Goal: Task Accomplishment & Management: Use online tool/utility

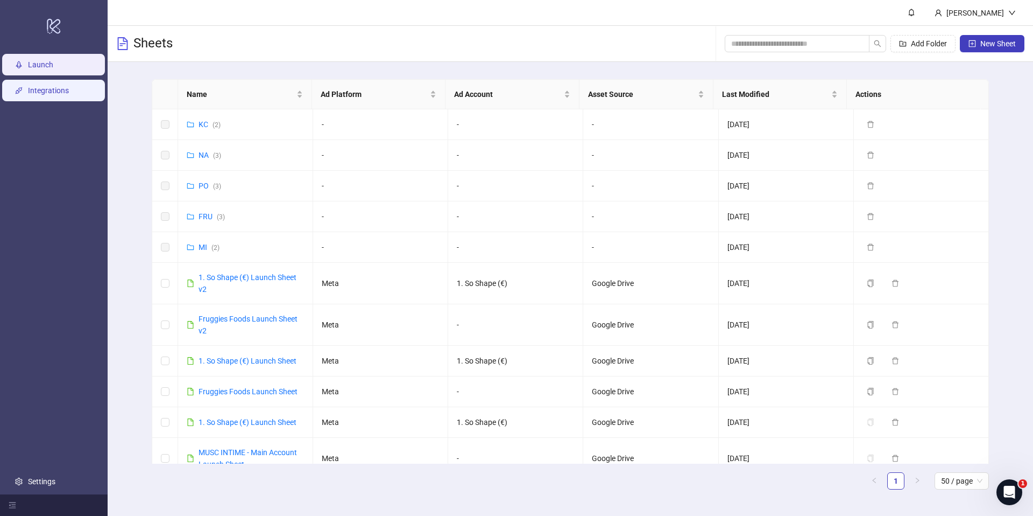
click at [69, 91] on link "Integrations" at bounding box center [48, 90] width 41 height 9
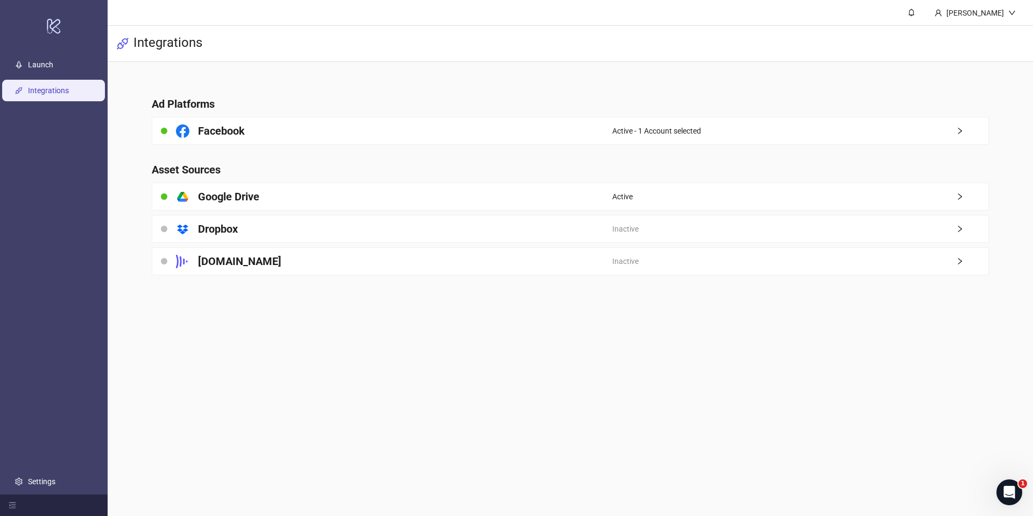
click at [694, 136] on span "Active - 1 Account selected" at bounding box center [656, 131] width 89 height 12
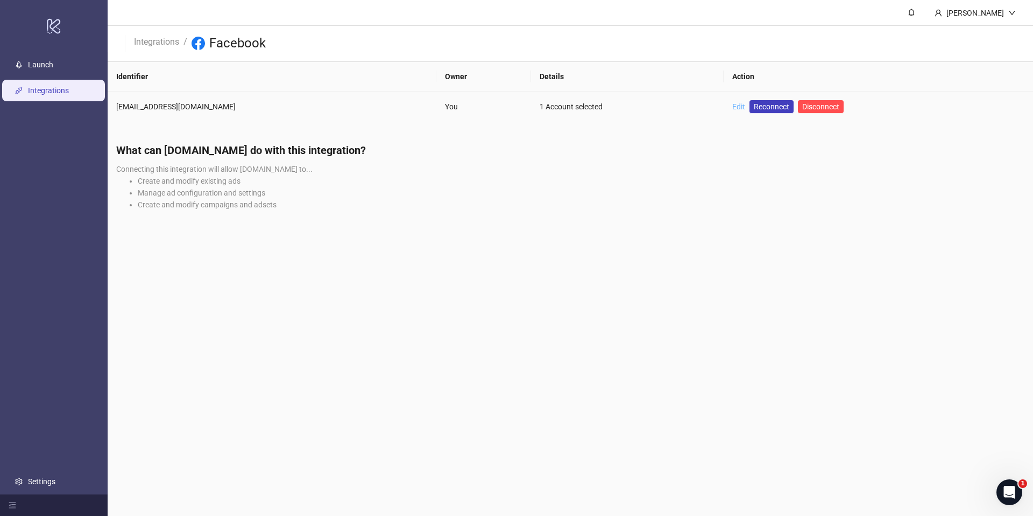
click at [732, 107] on link "Edit" at bounding box center [738, 106] width 13 height 9
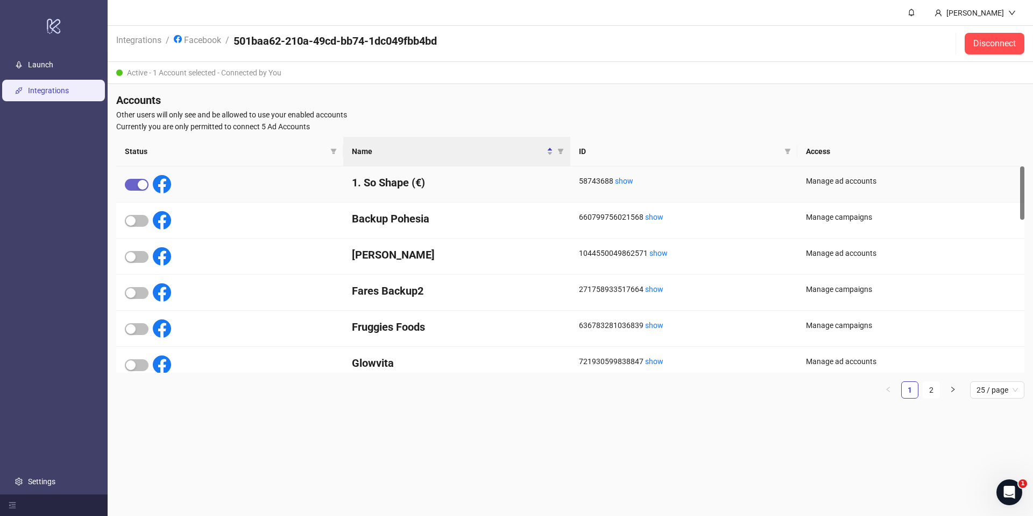
click at [131, 184] on span "button" at bounding box center [137, 185] width 24 height 12
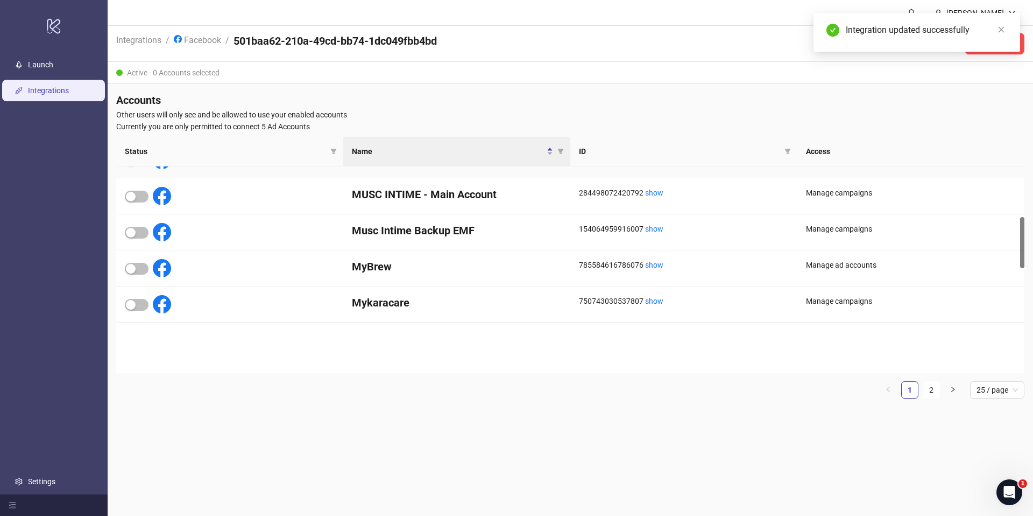
scroll to position [463, 0]
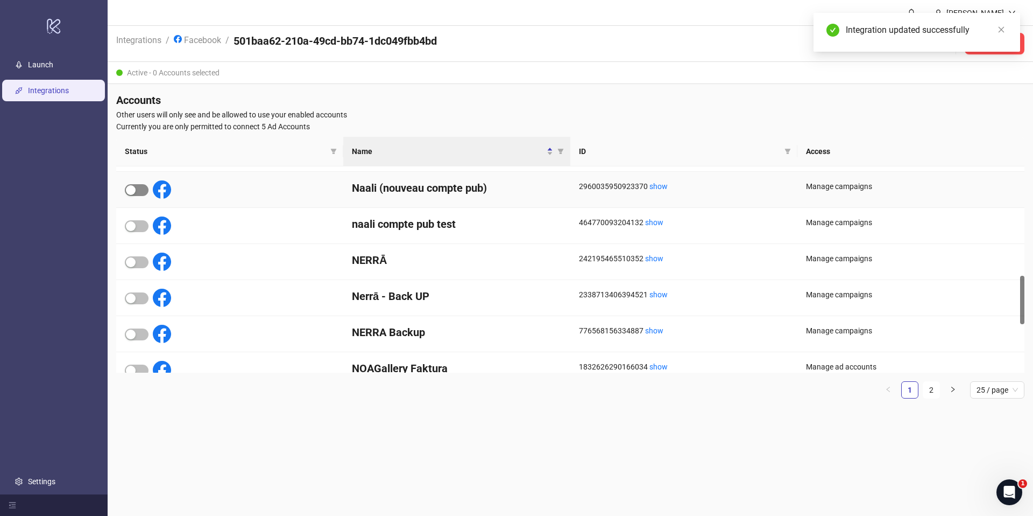
click at [137, 189] on span "button" at bounding box center [137, 190] width 24 height 12
click at [48, 60] on link "Launch" at bounding box center [40, 64] width 25 height 9
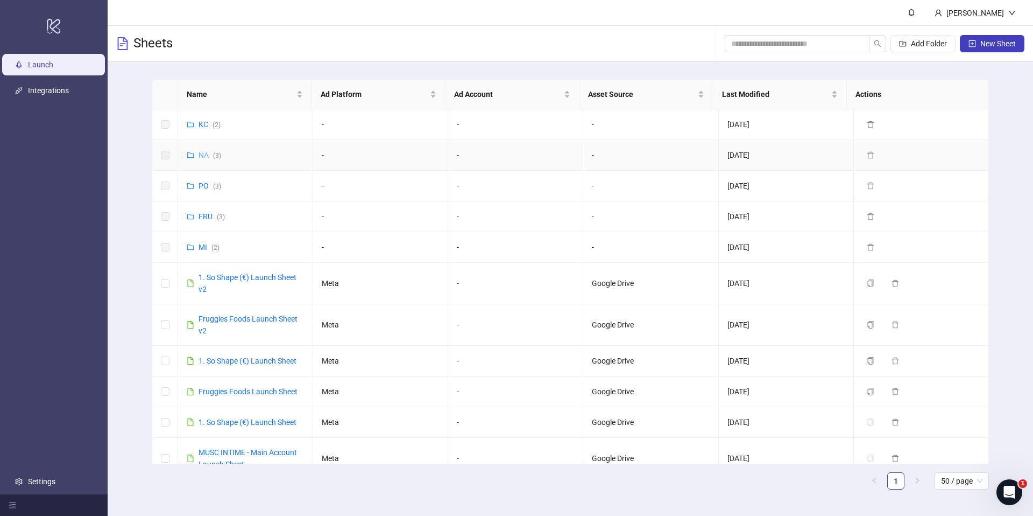
click at [199, 154] on link "NA ( 3 )" at bounding box center [210, 155] width 23 height 9
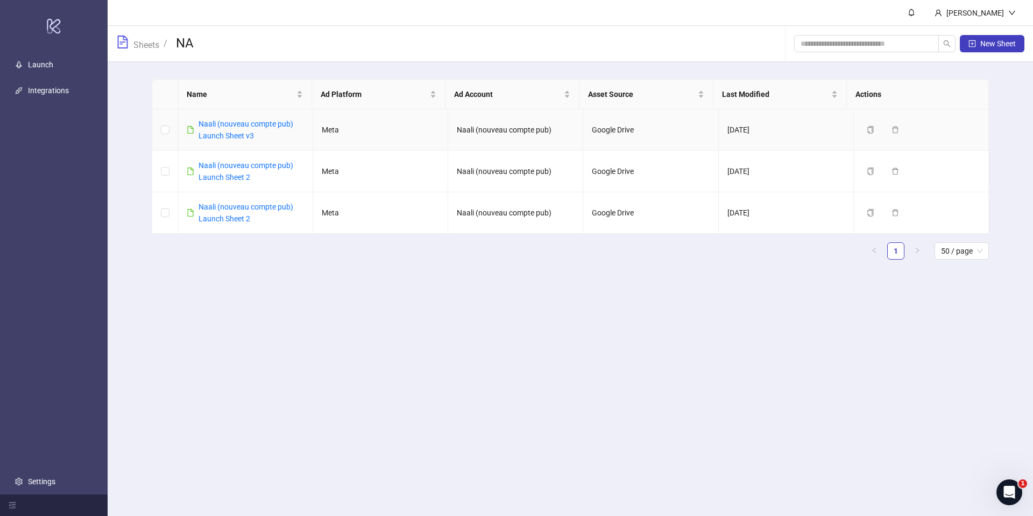
click at [235, 130] on div "Naali (nouveau compte pub) Launch Sheet v3" at bounding box center [251, 130] width 105 height 24
click at [237, 141] on div "Naali (nouveau compte pub) Launch Sheet v3" at bounding box center [251, 130] width 105 height 24
click at [237, 139] on link "Naali (nouveau compte pub) Launch Sheet v3" at bounding box center [246, 129] width 95 height 20
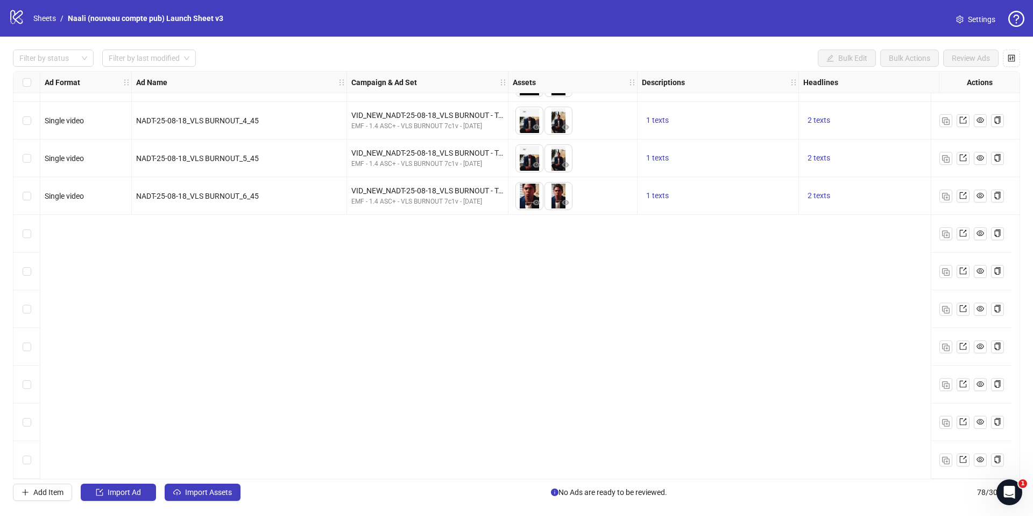
scroll to position [2215, 0]
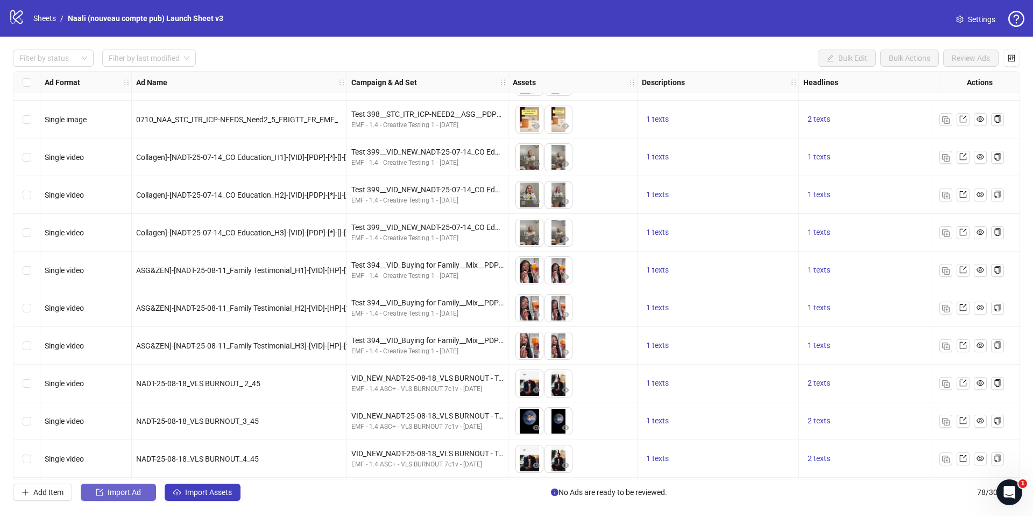
click at [123, 492] on span "Import Ad" at bounding box center [124, 492] width 33 height 9
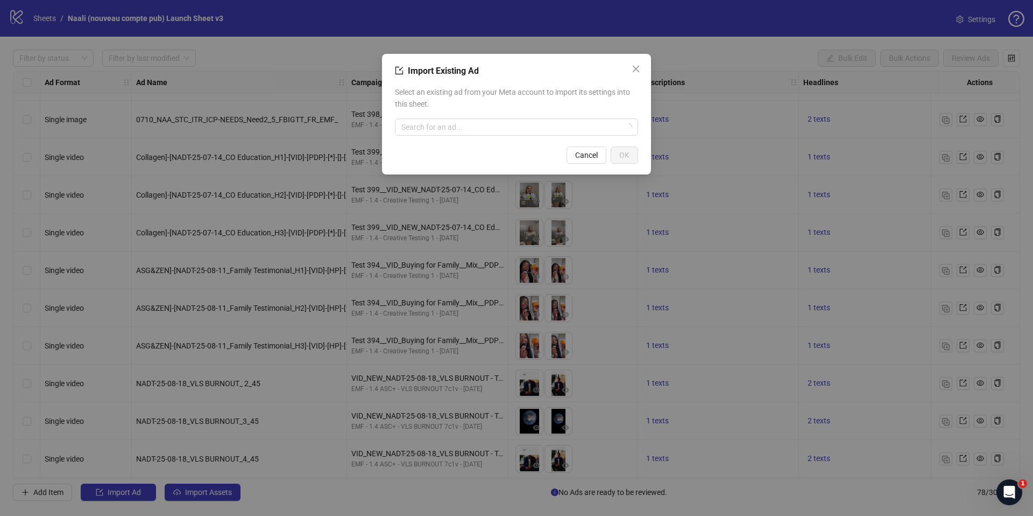
click at [503, 116] on div "Select an existing ad from your Meta account to import its settings into this s…" at bounding box center [516, 111] width 243 height 58
click at [501, 123] on input "search" at bounding box center [511, 127] width 221 height 16
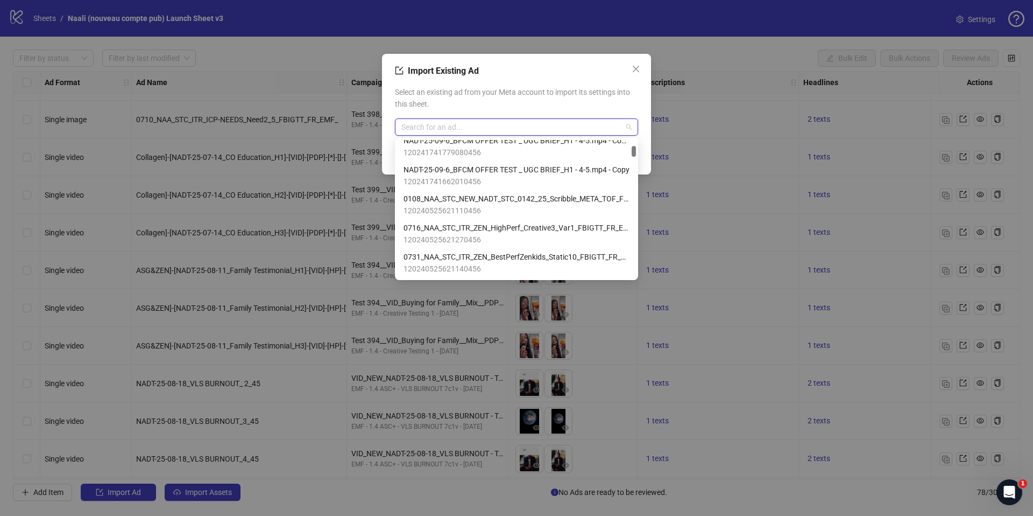
scroll to position [212, 0]
click at [491, 174] on span "NADT-25-09-6_BFCM OFFER TEST _ UGC BRIEF_H1 - 4-5.mp4 - Copy 2" at bounding box center [517, 169] width 226 height 12
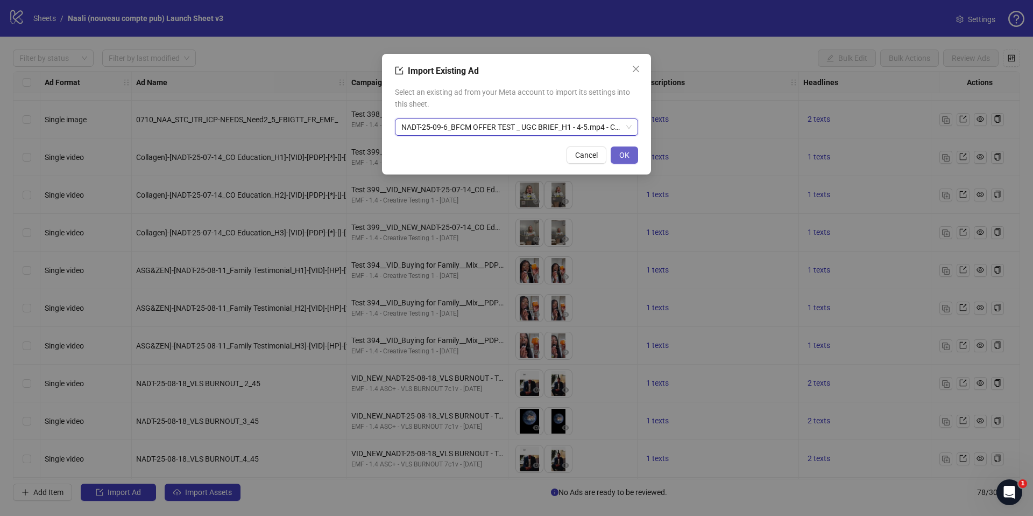
click at [633, 154] on button "OK" at bounding box center [624, 154] width 27 height 17
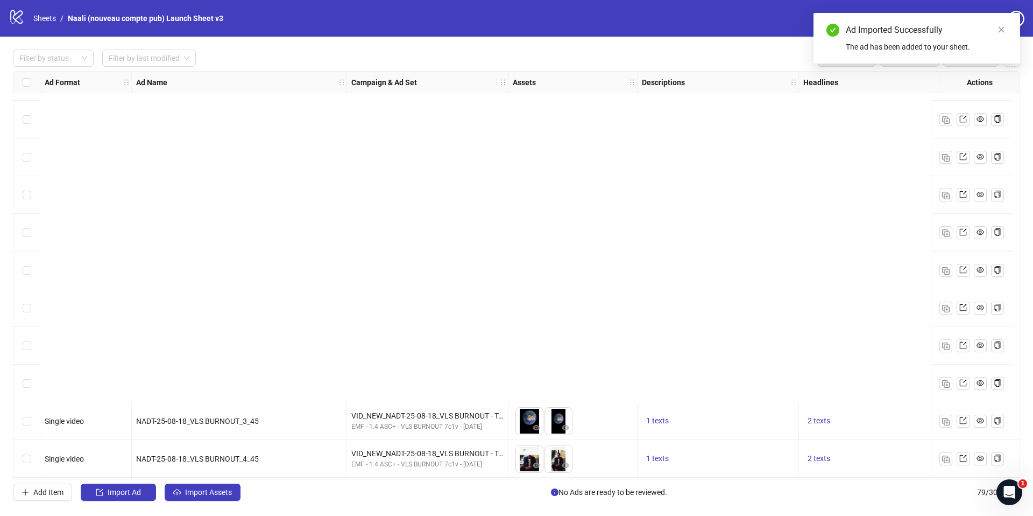
scroll to position [2595, 0]
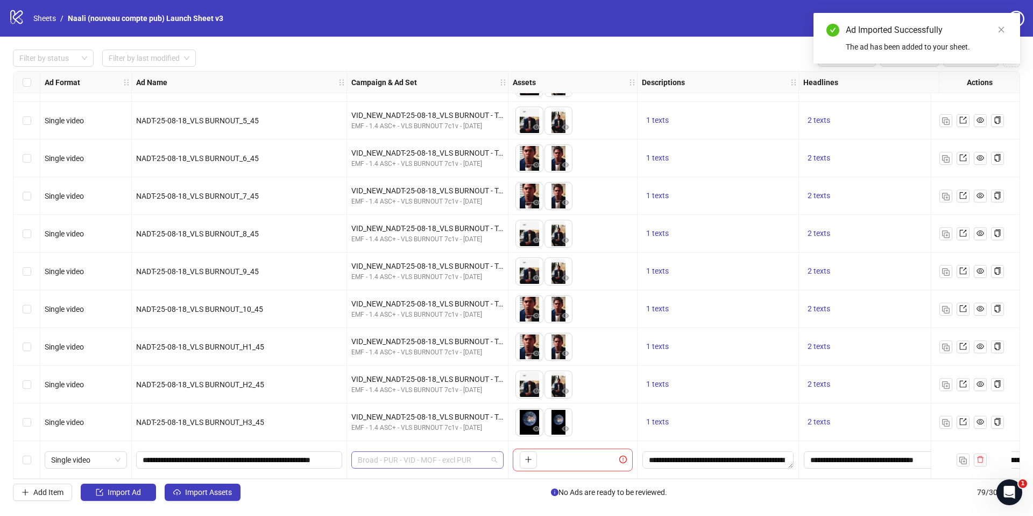
click at [423, 455] on span "Broad - PUR - VID - MOF - excl PUR" at bounding box center [427, 459] width 139 height 16
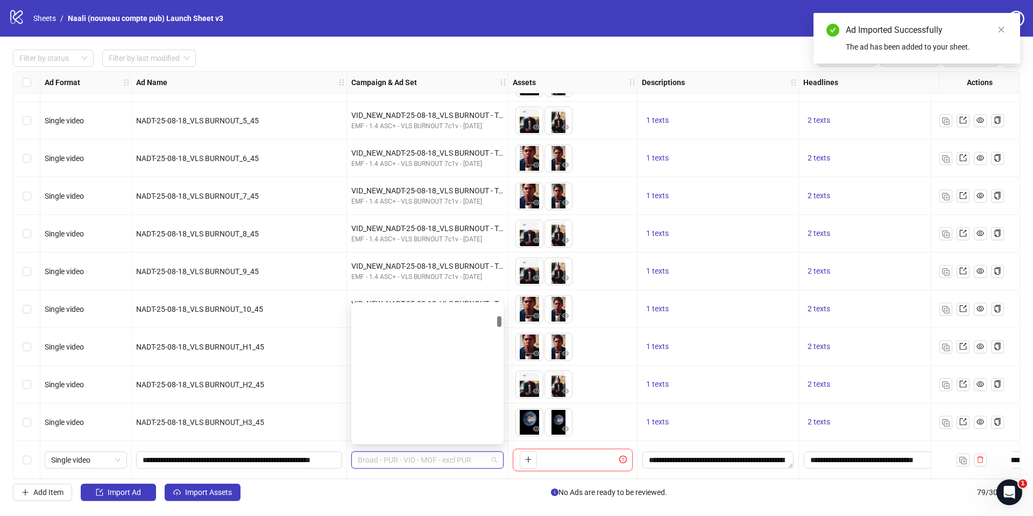
scroll to position [246, 0]
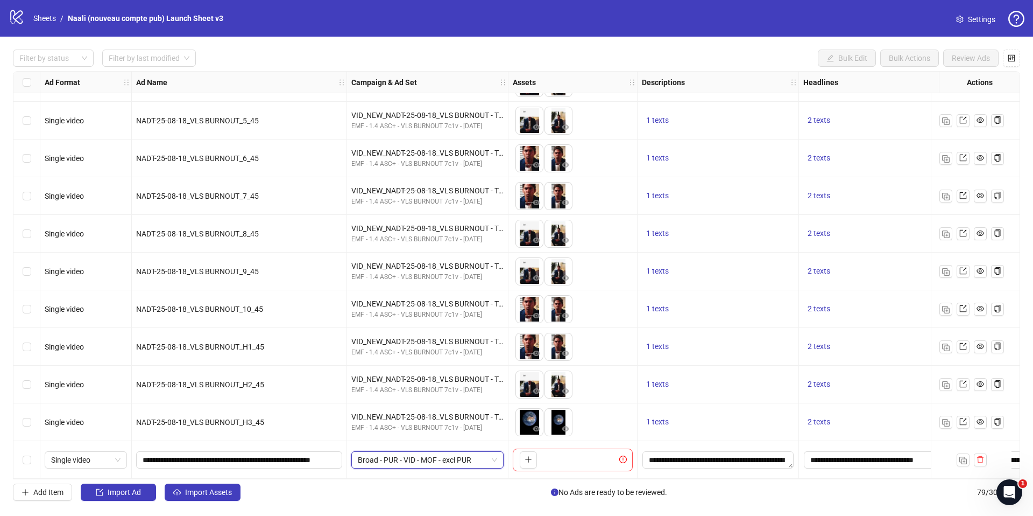
click at [389, 458] on span "Broad - PUR - VID - MOF - excl PUR" at bounding box center [427, 459] width 139 height 16
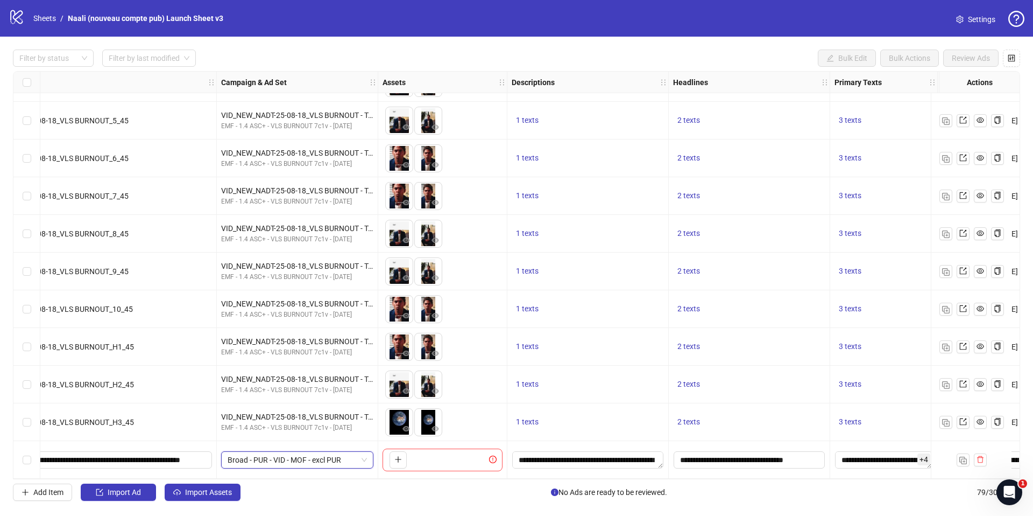
scroll to position [2595, 234]
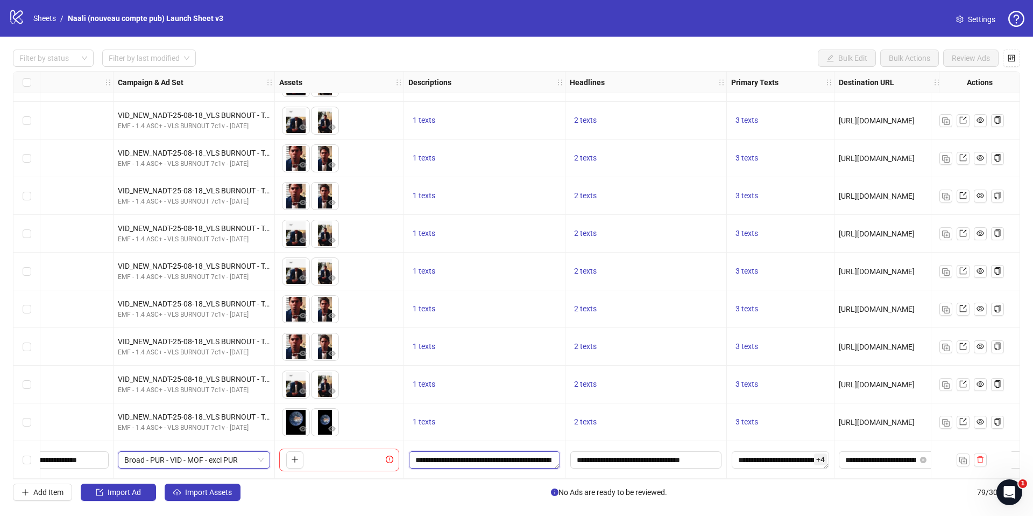
click at [445, 455] on textarea "**********" at bounding box center [484, 459] width 151 height 17
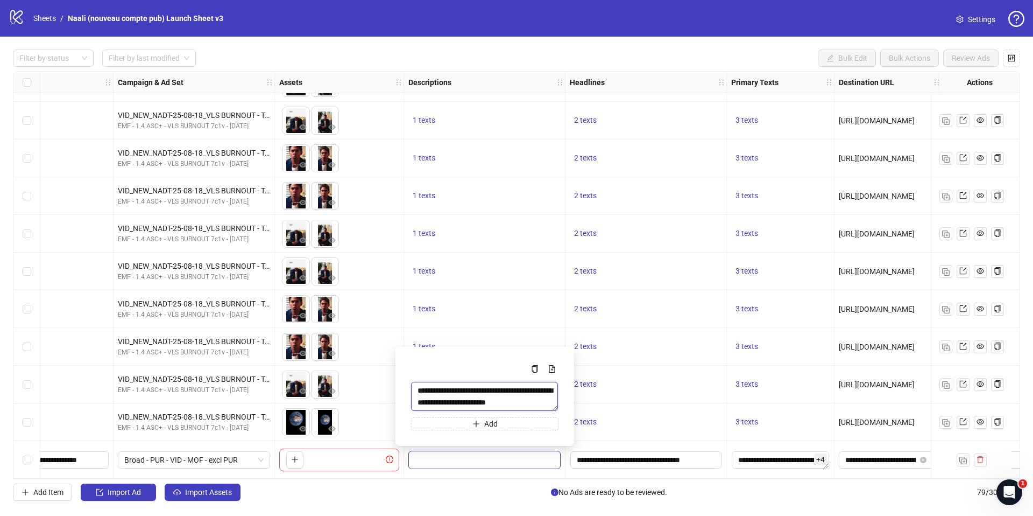
scroll to position [12, 0]
drag, startPoint x: 414, startPoint y: 389, endPoint x: 408, endPoint y: 429, distance: 40.8
click at [408, 429] on div "**********" at bounding box center [484, 396] width 161 height 82
paste textarea "Multi-text input container - paste or copy values"
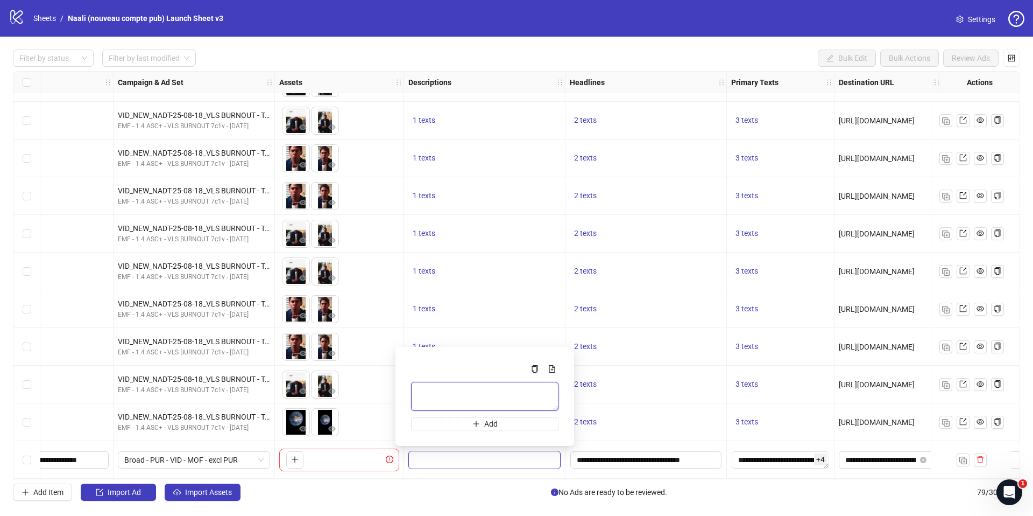
paste textarea "**********"
type textarea "**********"
click at [464, 485] on div "Add Item Import Ad Import Assets No Ads are ready to be reviewed. 79 / 300 items" at bounding box center [516, 491] width 1007 height 17
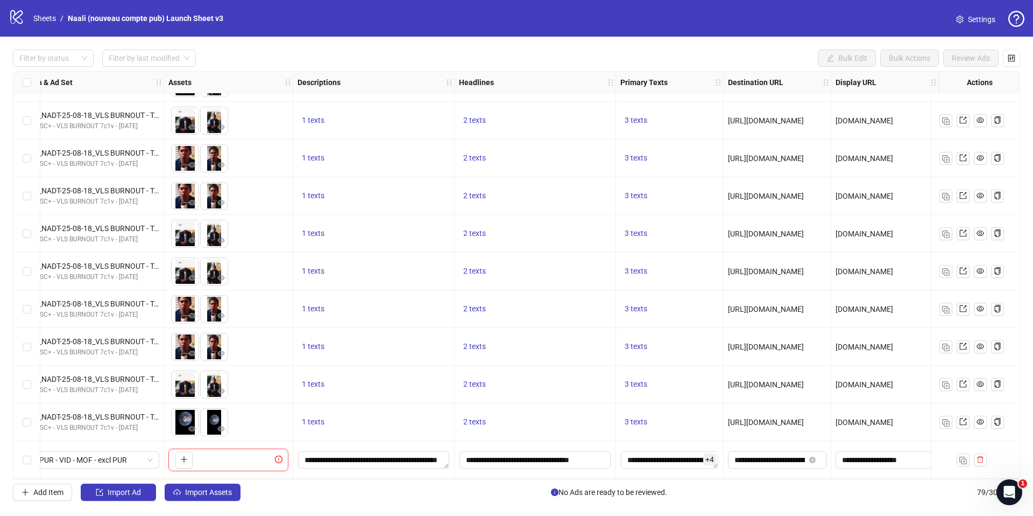
scroll to position [2595, 359]
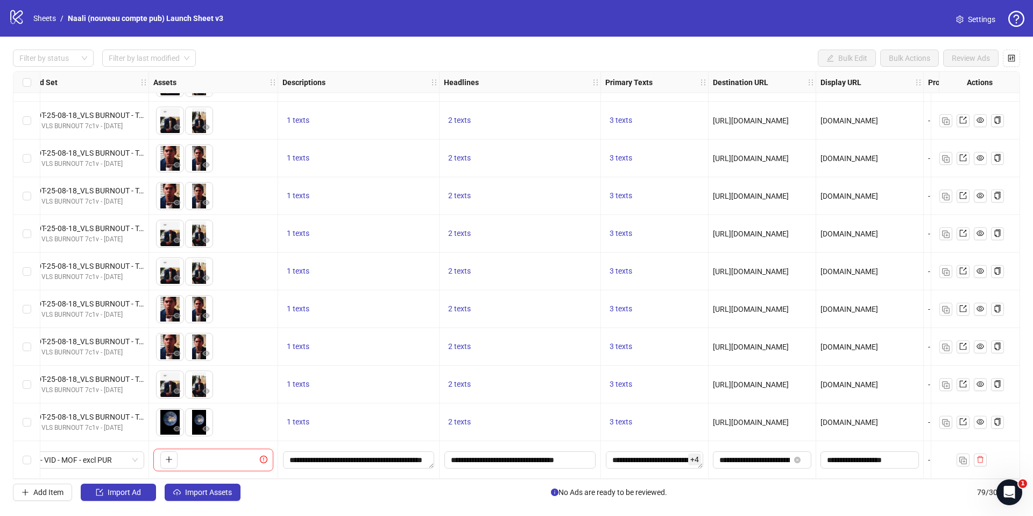
click at [693, 456] on span "+ 4" at bounding box center [694, 459] width 13 height 12
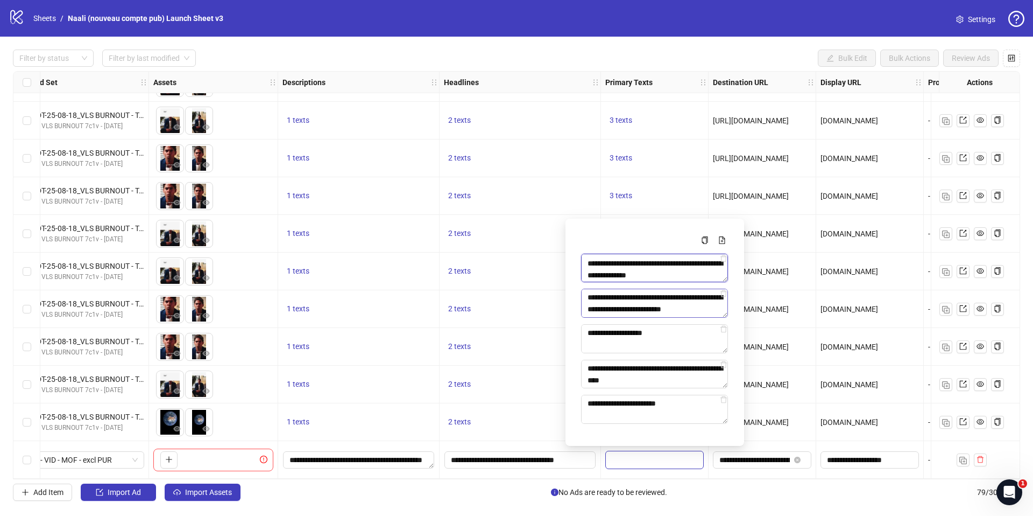
scroll to position [260, 0]
drag, startPoint x: 586, startPoint y: 260, endPoint x: 589, endPoint y: 331, distance: 71.1
click at [589, 331] on div "**********" at bounding box center [654, 328] width 147 height 189
click at [723, 398] on icon "delete" at bounding box center [724, 400] width 8 height 8
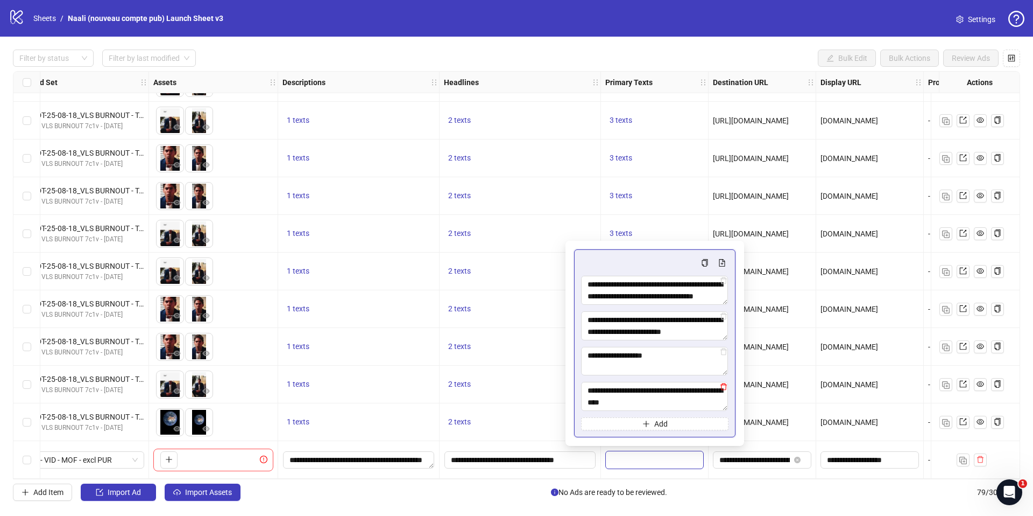
click at [725, 389] on icon "delete" at bounding box center [724, 386] width 6 height 7
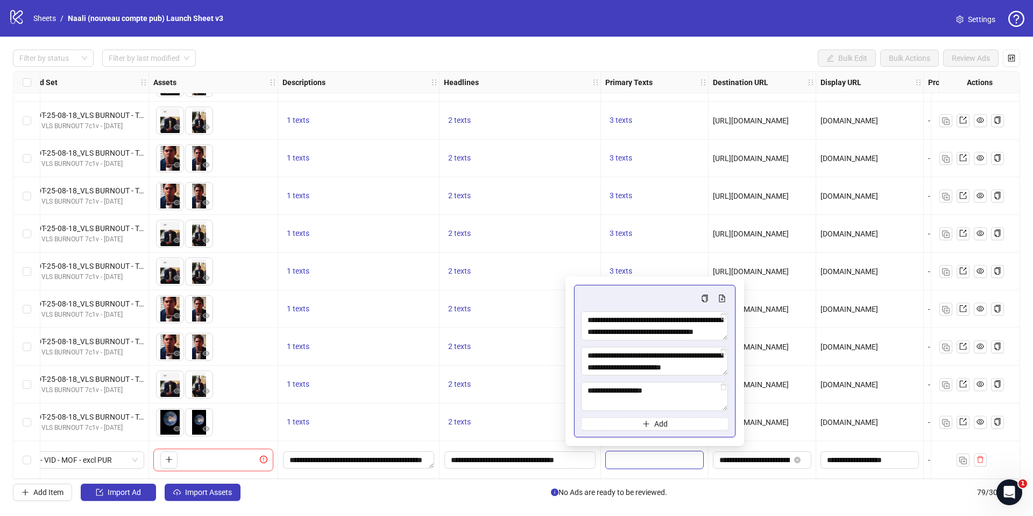
click at [725, 389] on icon "delete" at bounding box center [724, 386] width 6 height 7
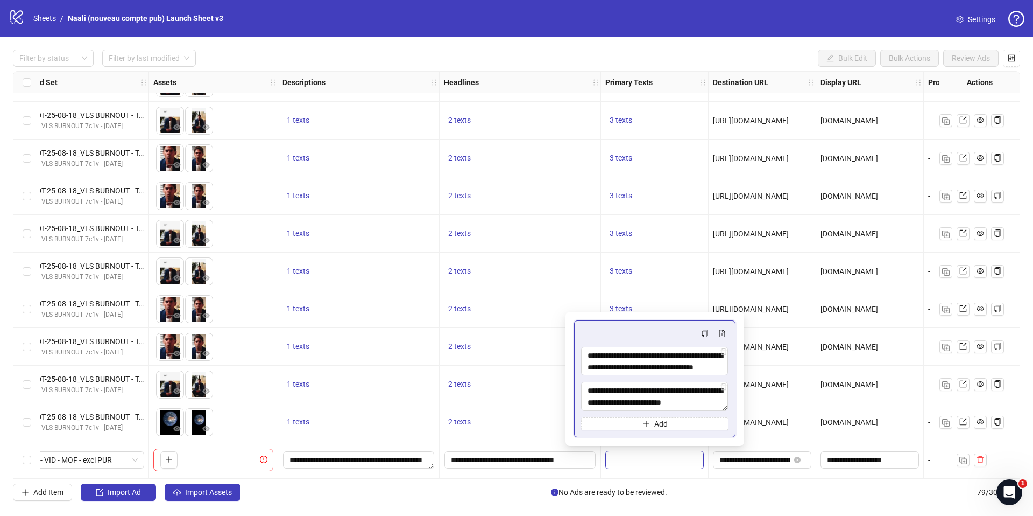
click at [725, 380] on div "**********" at bounding box center [654, 378] width 147 height 103
click at [723, 387] on icon "delete" at bounding box center [724, 387] width 8 height 8
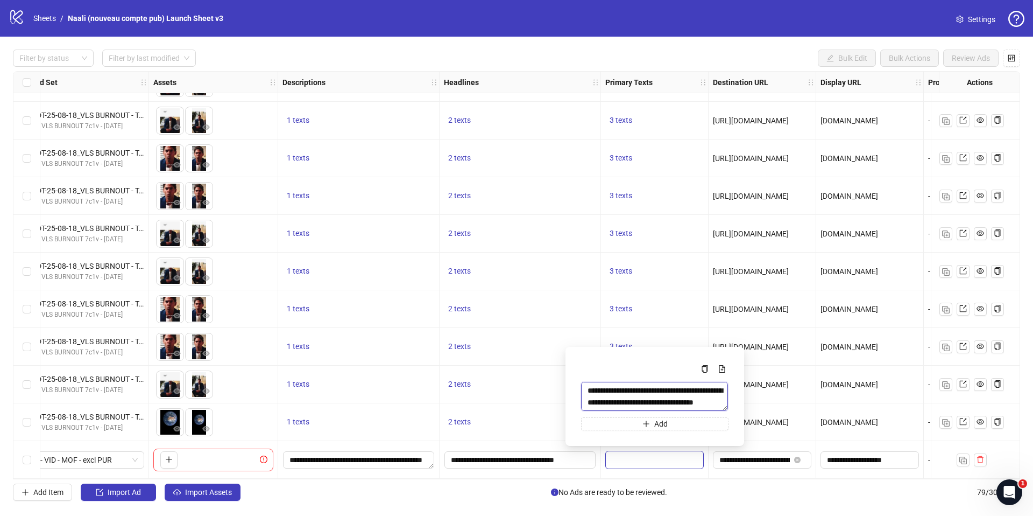
drag, startPoint x: 588, startPoint y: 388, endPoint x: 597, endPoint y: 458, distance: 71.2
click at [594, 459] on body "logo/logo-mobile Sheets / Naali (nouveau compte pub) Launch Sheet v3 Settings F…" at bounding box center [516, 258] width 1033 height 516
paste textarea "**********"
type textarea "**********"
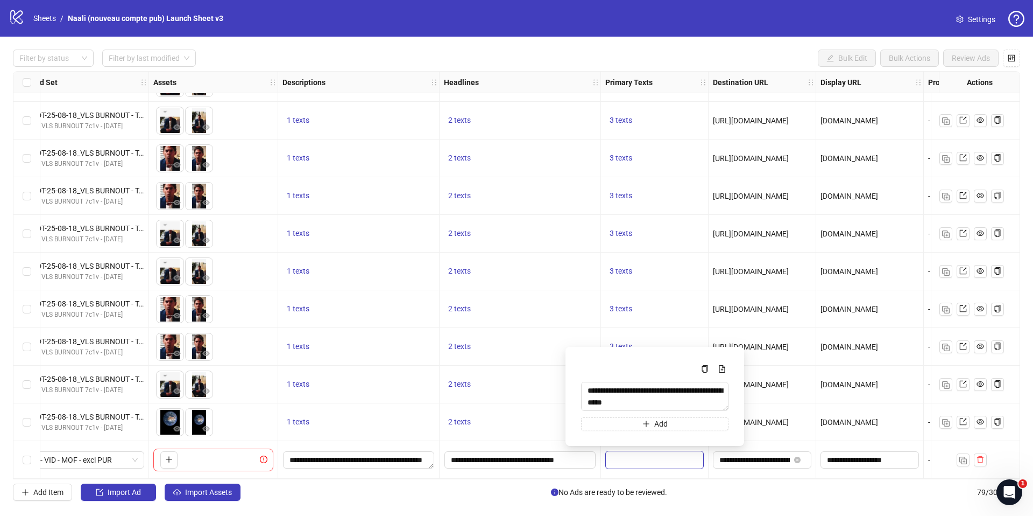
click at [679, 505] on div "Filter by status Filter by last modified Bulk Edit Bulk Actions Review Ads Ad F…" at bounding box center [516, 275] width 1033 height 477
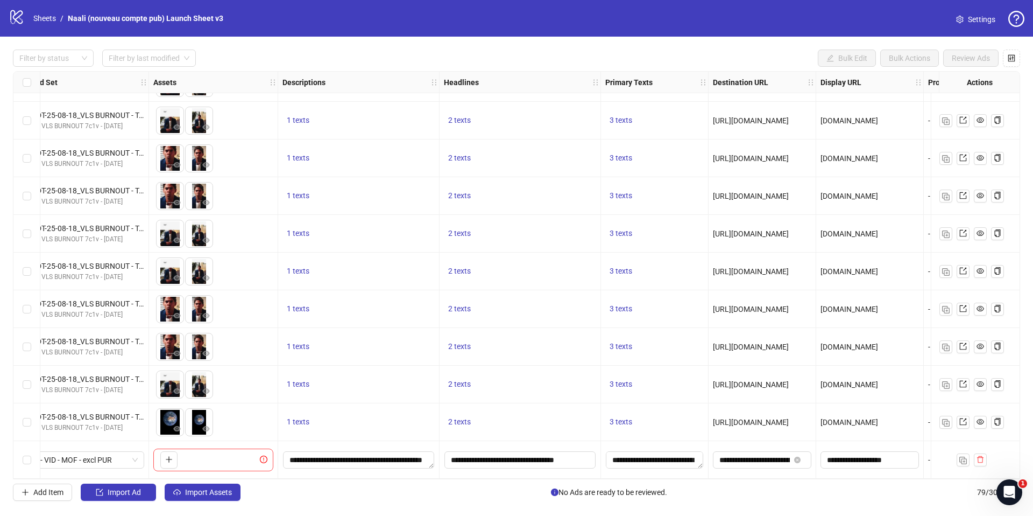
scroll to position [2595, 366]
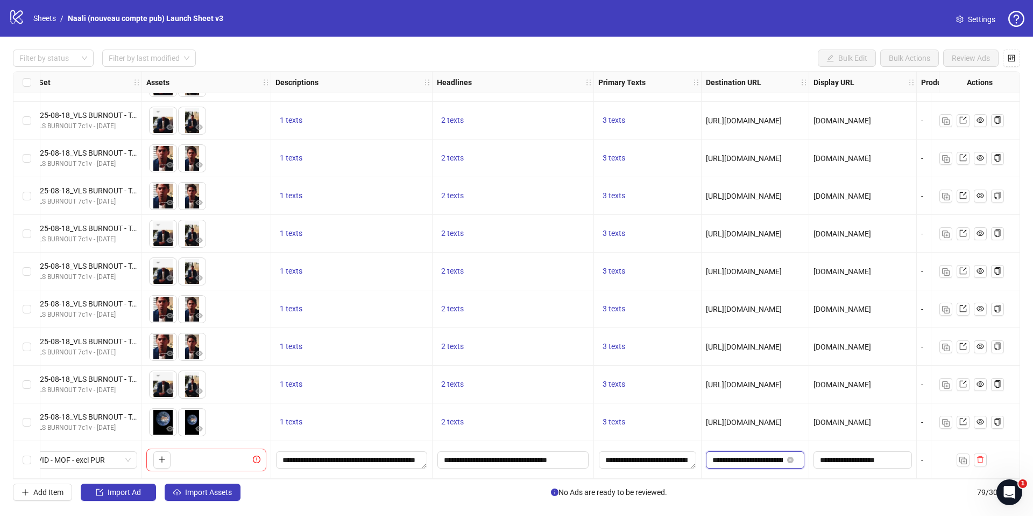
click at [733, 457] on input "**********" at bounding box center [747, 460] width 70 height 12
click at [799, 503] on div "Filter by status Filter by last modified Bulk Edit Bulk Actions Review Ads Ad F…" at bounding box center [516, 275] width 1033 height 477
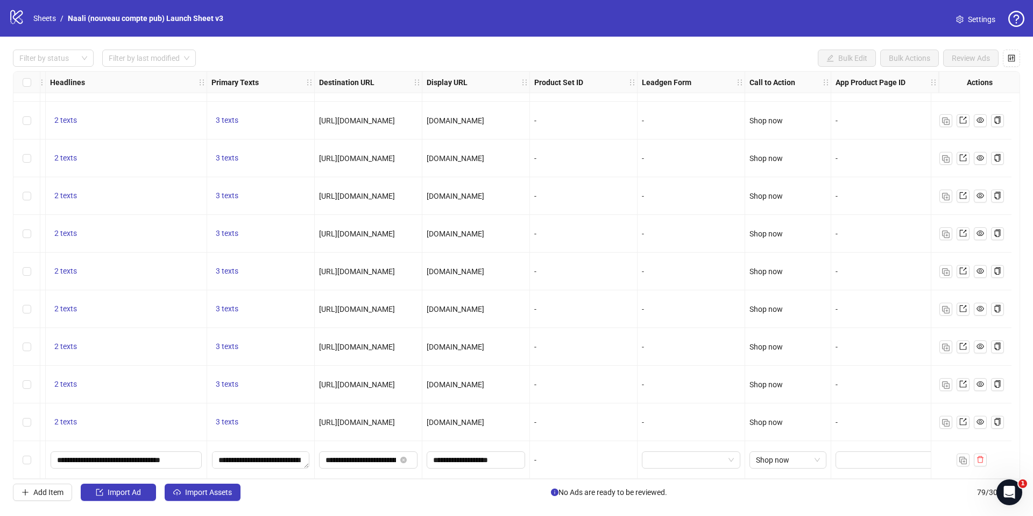
scroll to position [2595, 0]
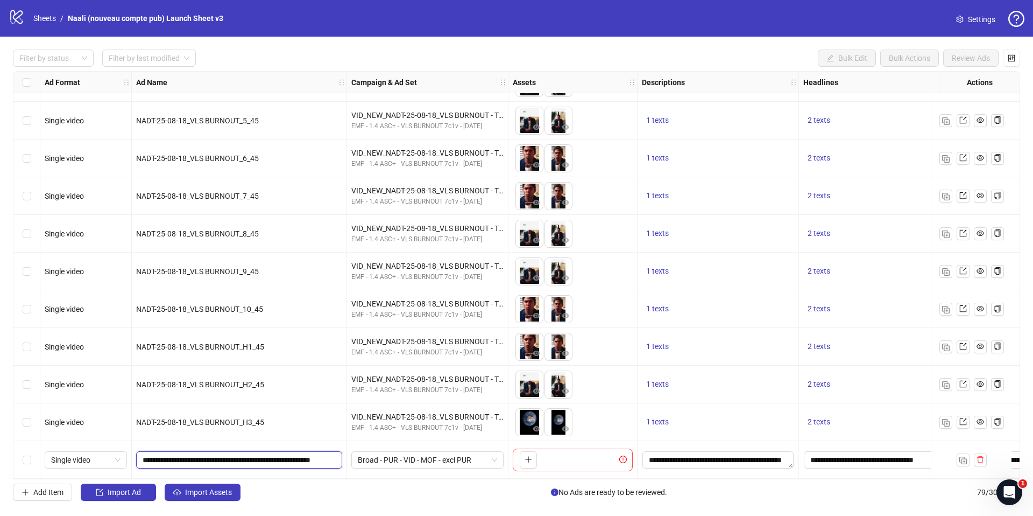
click at [244, 454] on input "**********" at bounding box center [238, 460] width 191 height 12
paste input "text"
type input "**********"
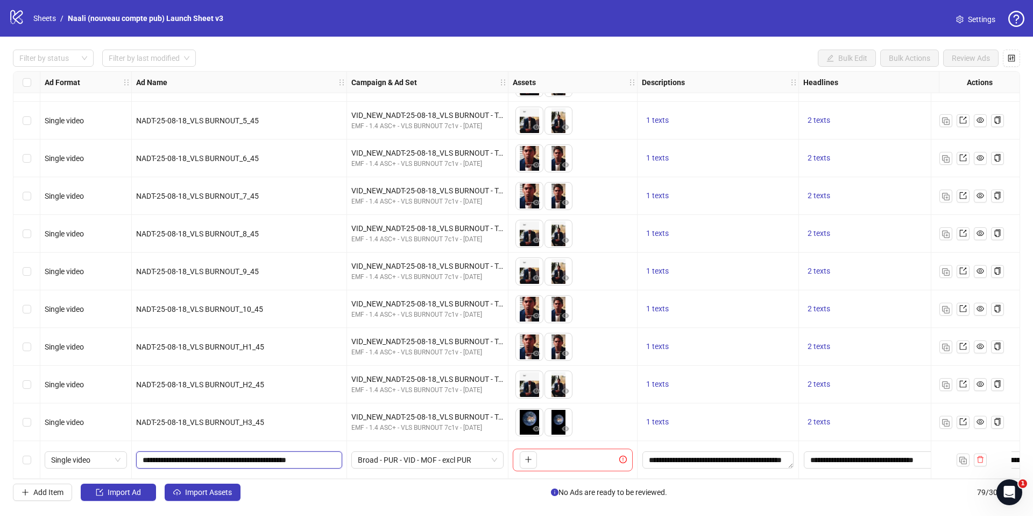
scroll to position [0, 16]
click at [337, 496] on div "Add Item Import Ad Import Assets No Ads are ready to be reviewed. 79 / 300 items" at bounding box center [516, 491] width 1007 height 17
click at [526, 456] on icon "plus" at bounding box center [529, 459] width 8 height 8
click at [963, 456] on img "button" at bounding box center [963, 460] width 8 height 8
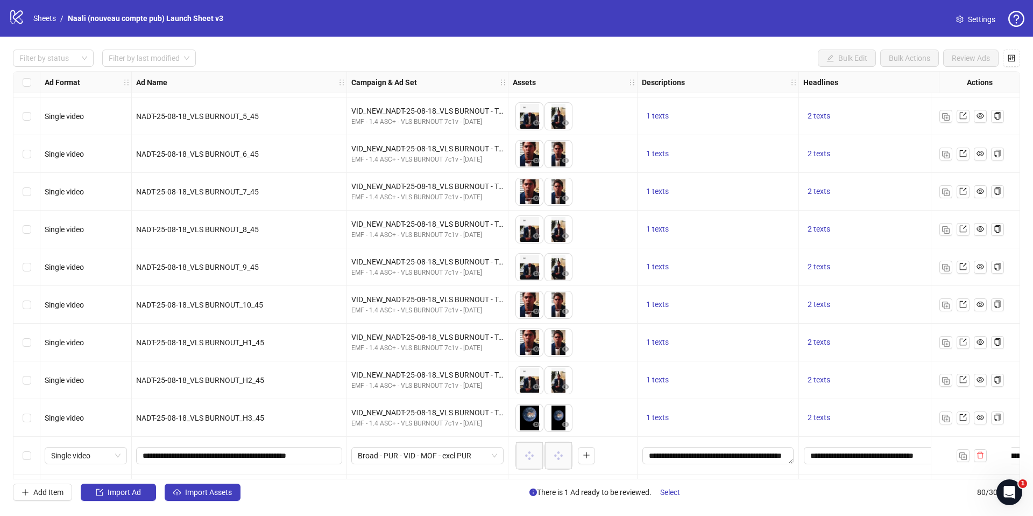
scroll to position [2633, 0]
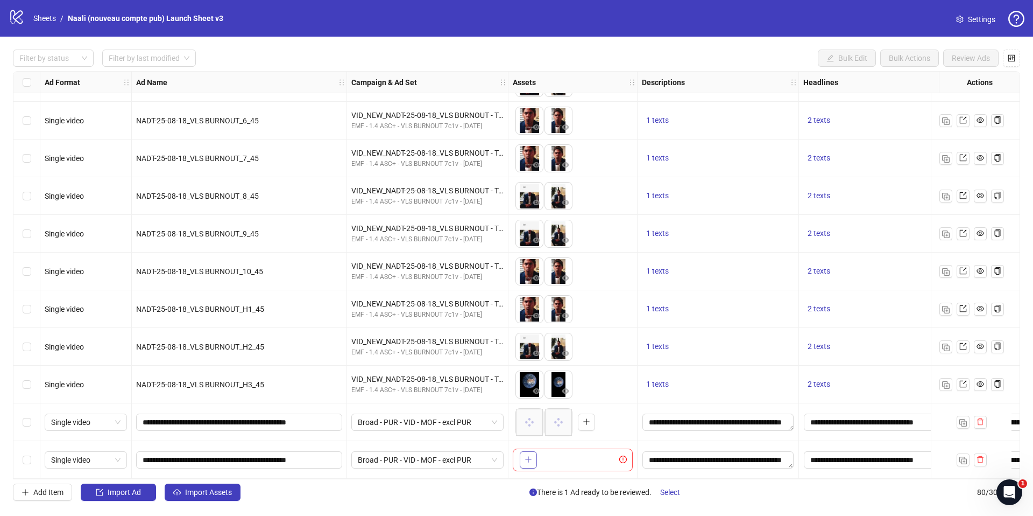
click at [529, 458] on span "button" at bounding box center [529, 459] width 8 height 9
click at [958, 456] on button "button" at bounding box center [963, 459] width 13 height 13
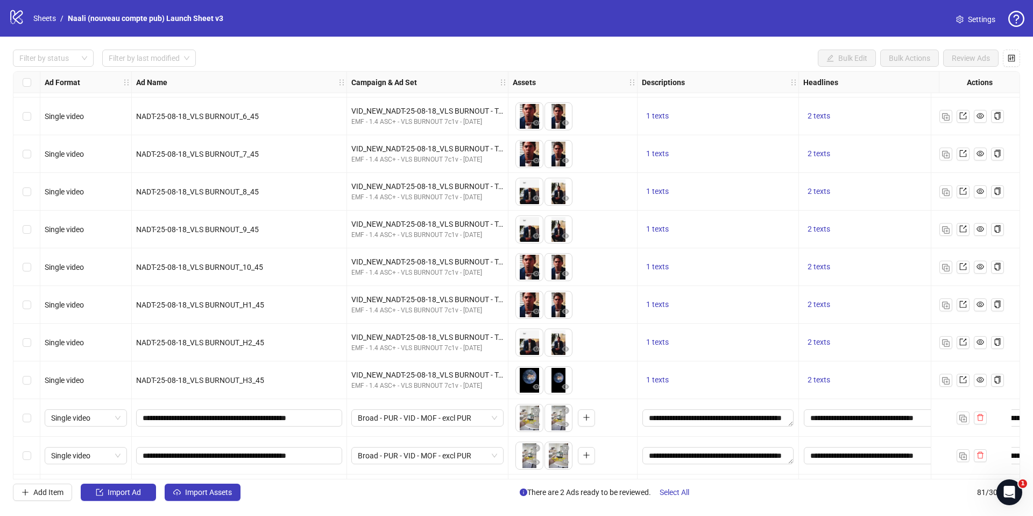
scroll to position [2670, 0]
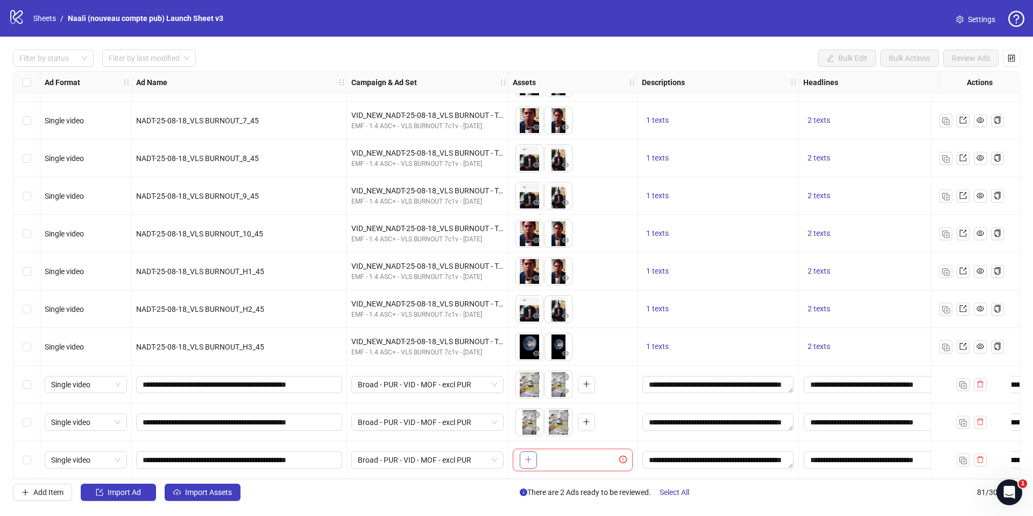
click at [520, 456] on button "button" at bounding box center [528, 459] width 17 height 17
drag, startPoint x: 555, startPoint y: 424, endPoint x: 528, endPoint y: 425, distance: 26.9
click at [528, 425] on body "logo/logo-mobile Sheets / Naali (nouveau compte pub) Launch Sheet v3 Settings F…" at bounding box center [516, 258] width 1033 height 516
click at [311, 420] on input "**********" at bounding box center [238, 422] width 191 height 12
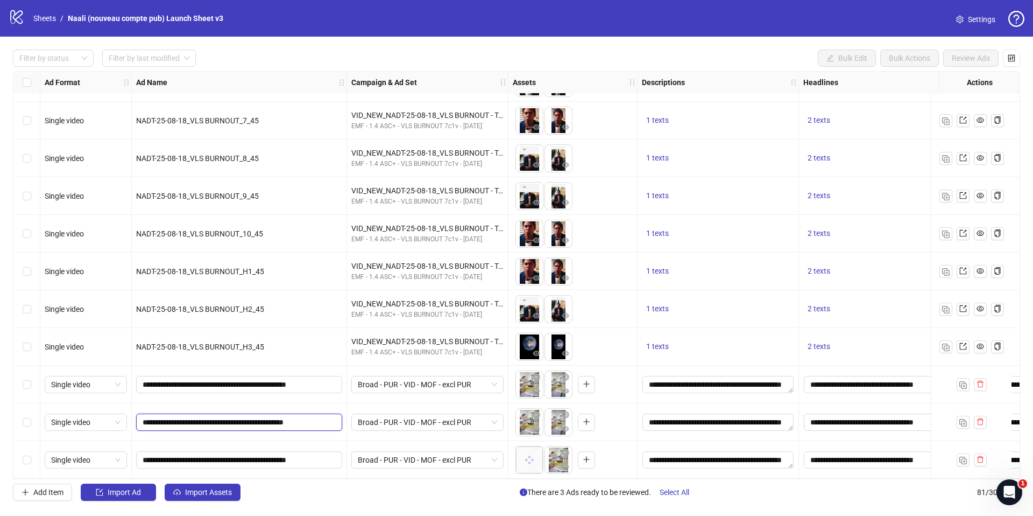
type input "**********"
click at [323, 455] on input "**********" at bounding box center [238, 460] width 191 height 12
type input "**********"
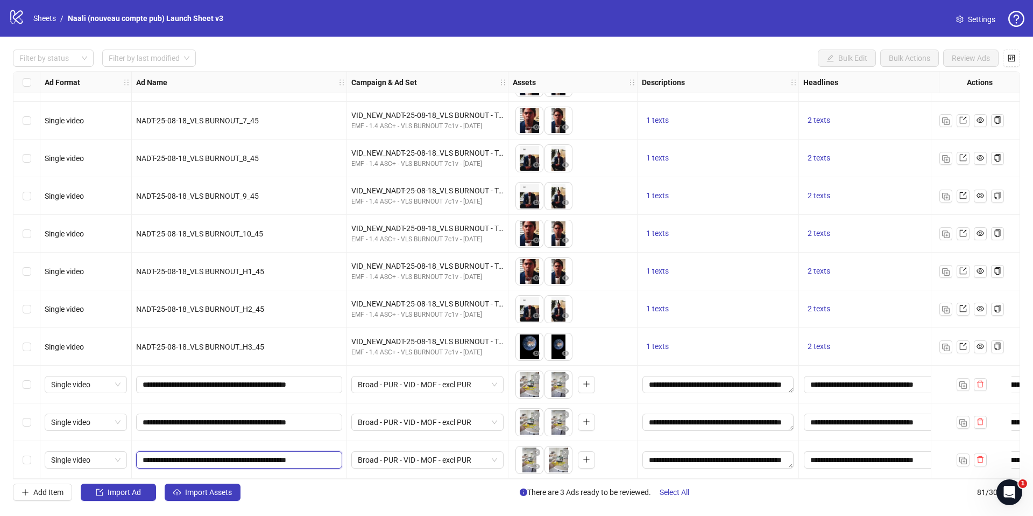
scroll to position [0, 16]
click at [339, 499] on div "Add Item Import Ad Import Assets There are 3 Ads ready to be reviewed. Select A…" at bounding box center [516, 491] width 1007 height 17
click at [518, 458] on body "logo/logo-mobile Sheets / Naali (nouveau compte pub) Launch Sheet v3 Settings F…" at bounding box center [516, 258] width 1033 height 516
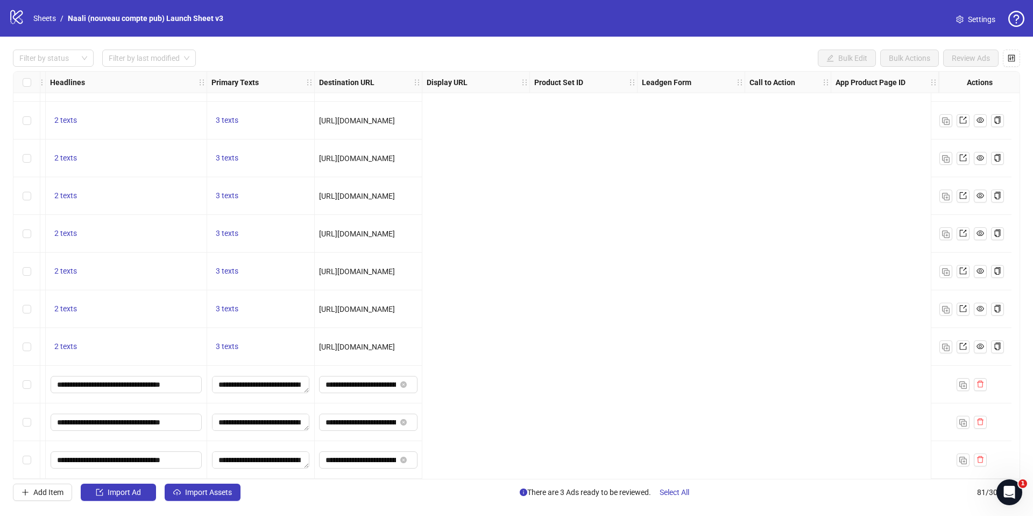
scroll to position [2670, 0]
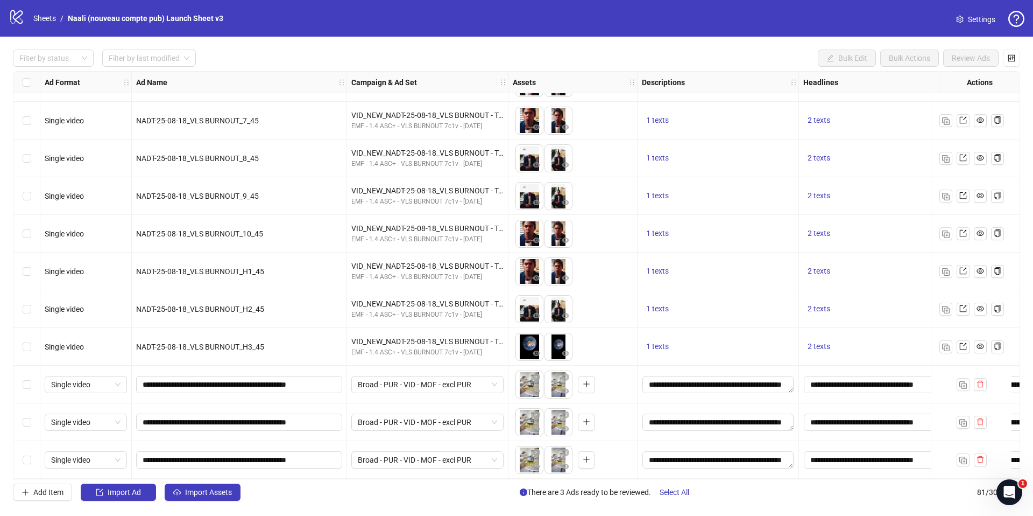
click at [21, 385] on div "Select row 79" at bounding box center [26, 384] width 27 height 38
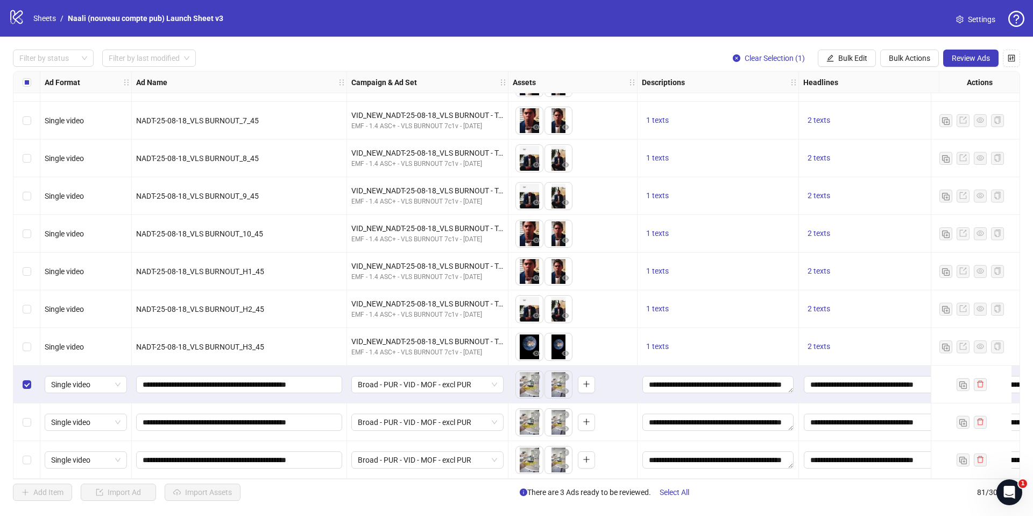
click at [18, 419] on div "Select row 80" at bounding box center [26, 422] width 27 height 38
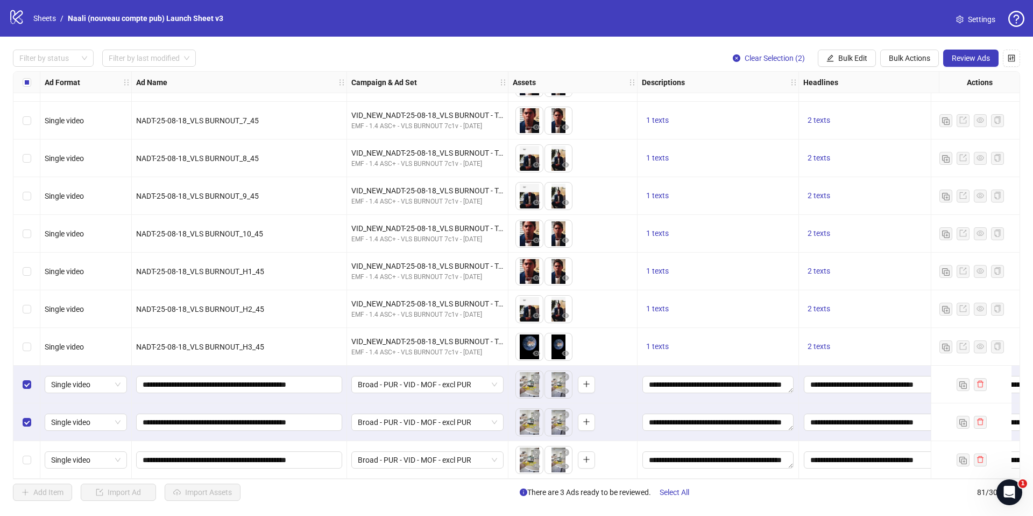
click at [25, 445] on div "Select row 81" at bounding box center [26, 460] width 27 height 38
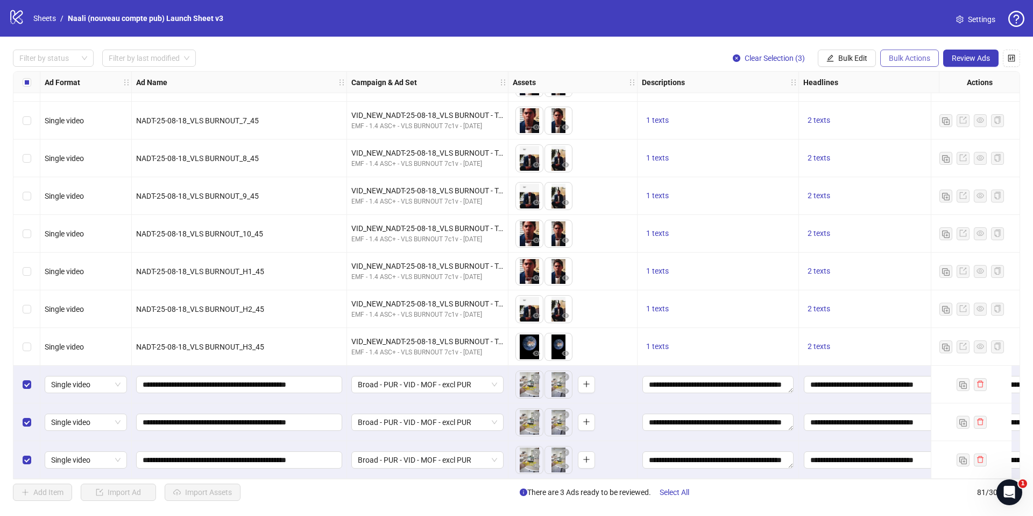
click at [903, 56] on span "Bulk Actions" at bounding box center [909, 58] width 41 height 9
click at [864, 59] on span "Bulk Edit" at bounding box center [852, 58] width 29 height 9
click at [905, 54] on span "Bulk Actions" at bounding box center [909, 58] width 41 height 9
click at [941, 111] on span "Duplicate with assets" at bounding box center [925, 114] width 74 height 12
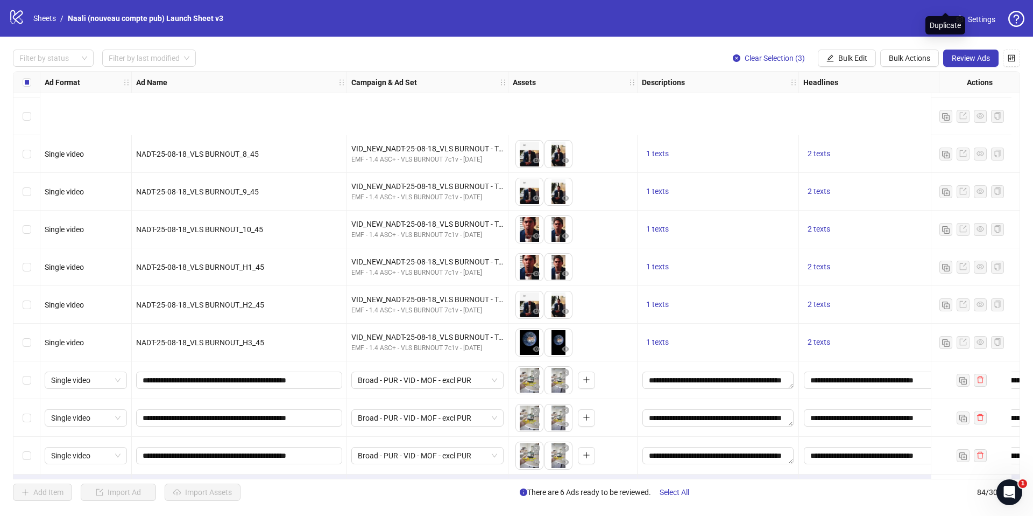
scroll to position [2783, 0]
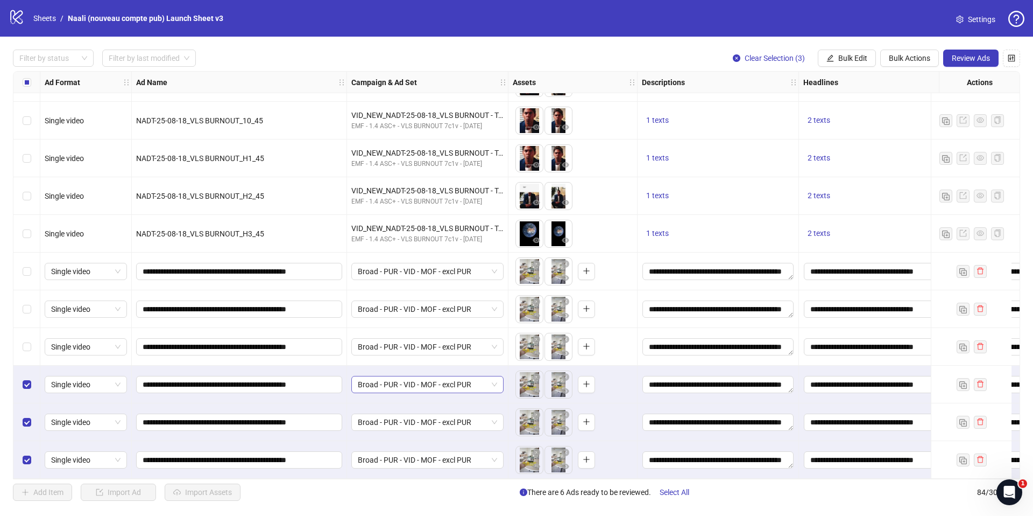
click at [429, 380] on span "Broad - PUR - VID - MOF - excl PUR" at bounding box center [427, 384] width 139 height 16
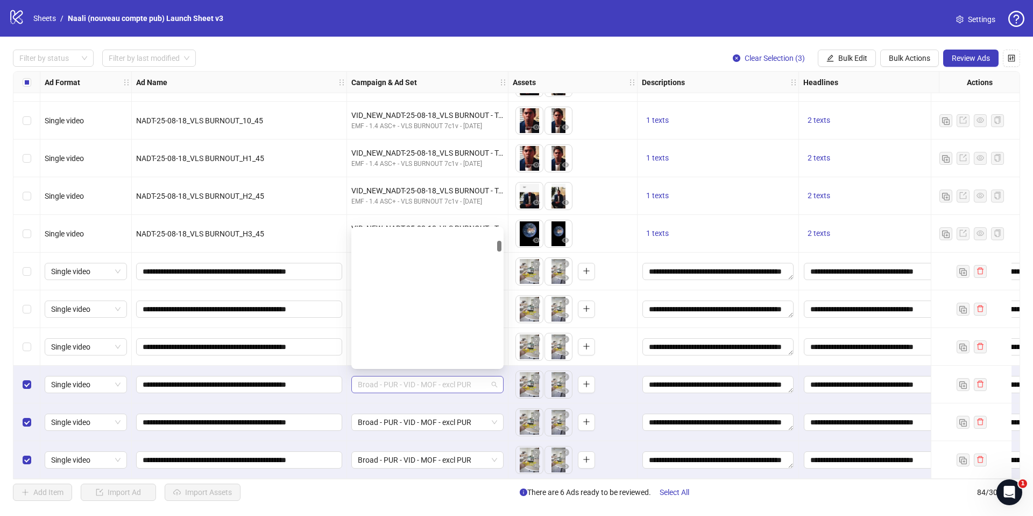
scroll to position [246, 0]
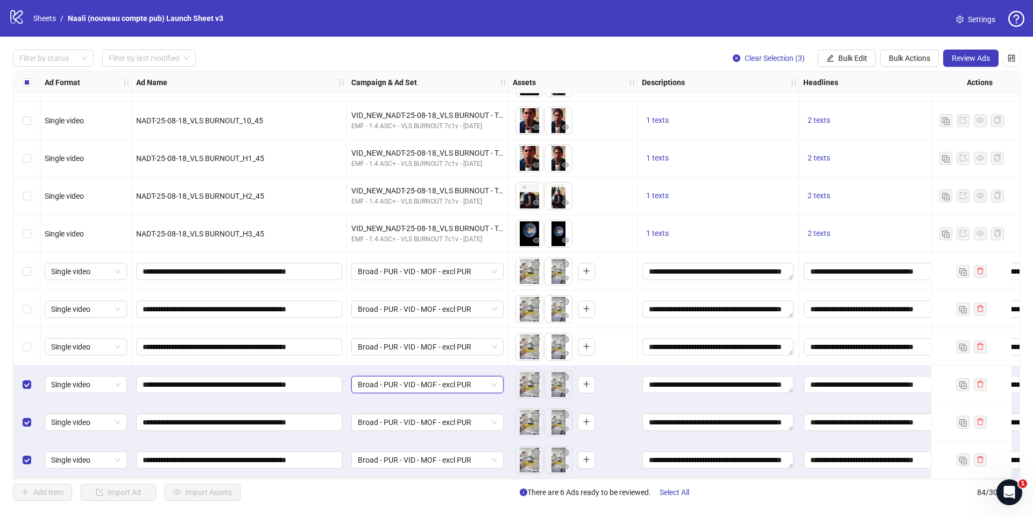
click at [419, 376] on span "Broad - PUR - VID - MOF - excl PUR" at bounding box center [427, 384] width 139 height 16
click at [450, 385] on span "Broad - PUR - VID - MOF - excl PUR" at bounding box center [427, 384] width 139 height 16
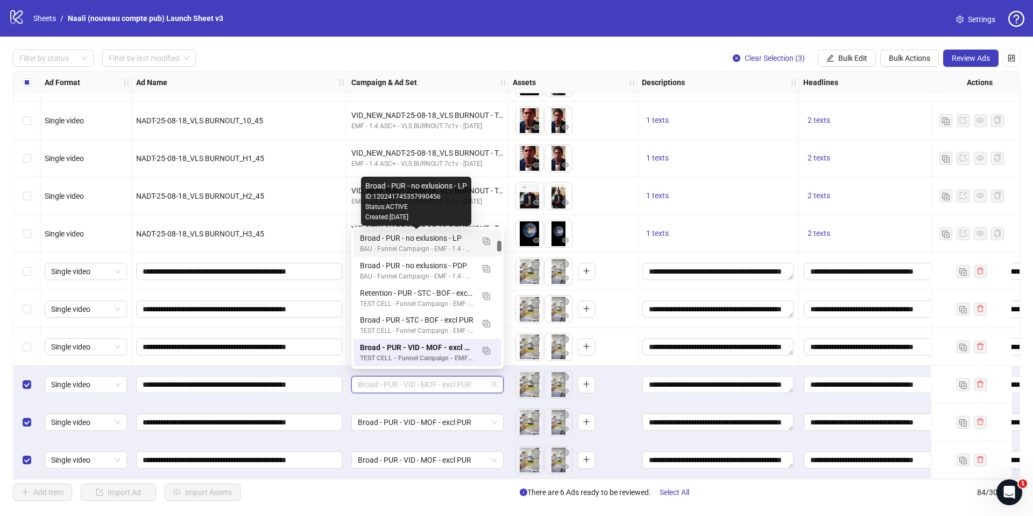
click at [440, 239] on div "Broad - PUR - no exlusions - LP" at bounding box center [417, 238] width 114 height 12
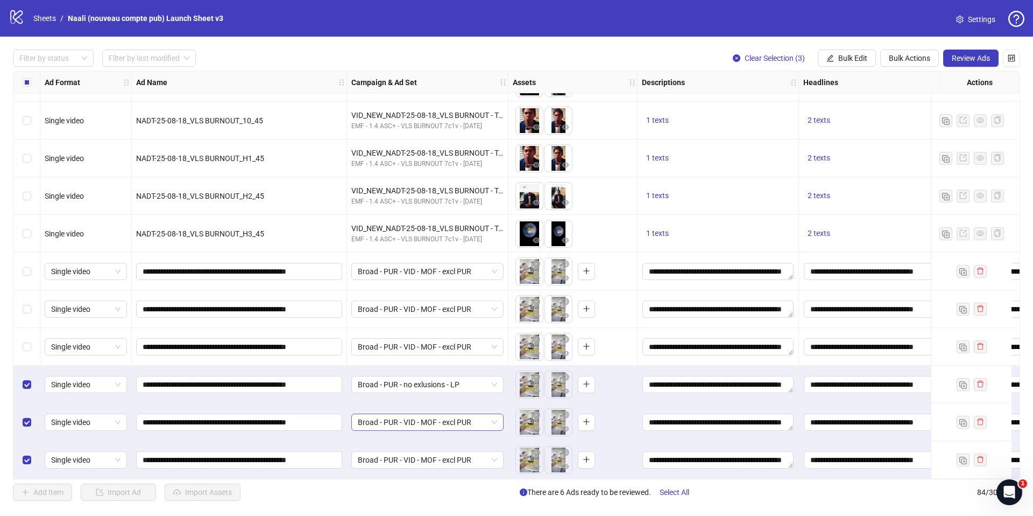
click at [435, 420] on span "Broad - PUR - VID - MOF - excl PUR" at bounding box center [427, 422] width 139 height 16
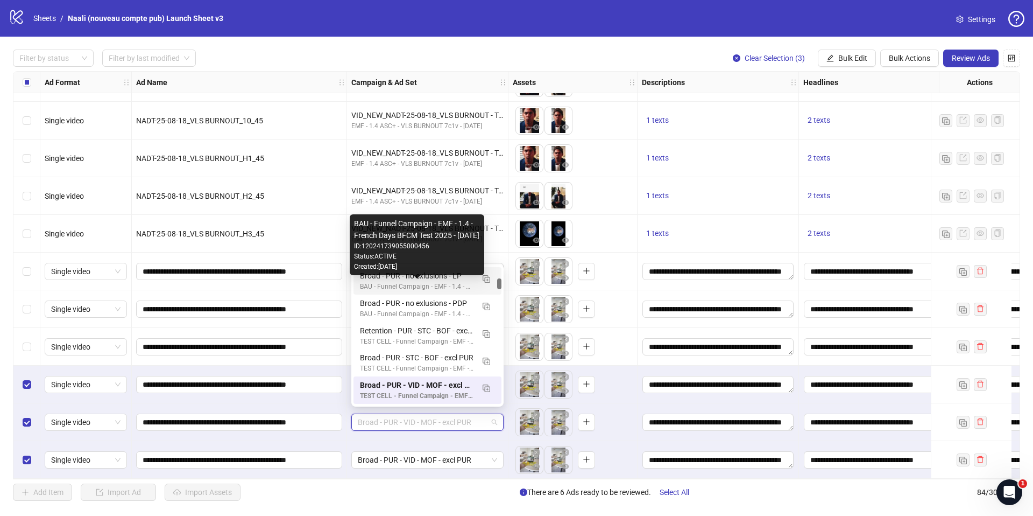
click at [439, 284] on div "BAU - Funnel Campaign - EMF - 1.4 - French Days BFCM Test 2025 - [DATE]" at bounding box center [417, 286] width 114 height 10
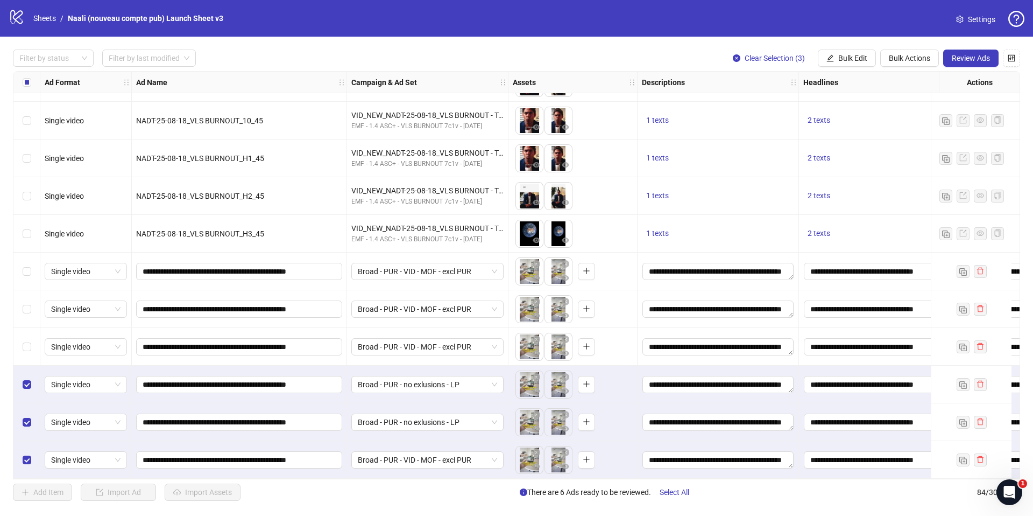
click at [433, 467] on div "Broad - PUR - VID - MOF - excl PUR" at bounding box center [427, 460] width 161 height 38
click at [433, 461] on span "Broad - PUR - VID - MOF - excl PUR" at bounding box center [427, 459] width 139 height 16
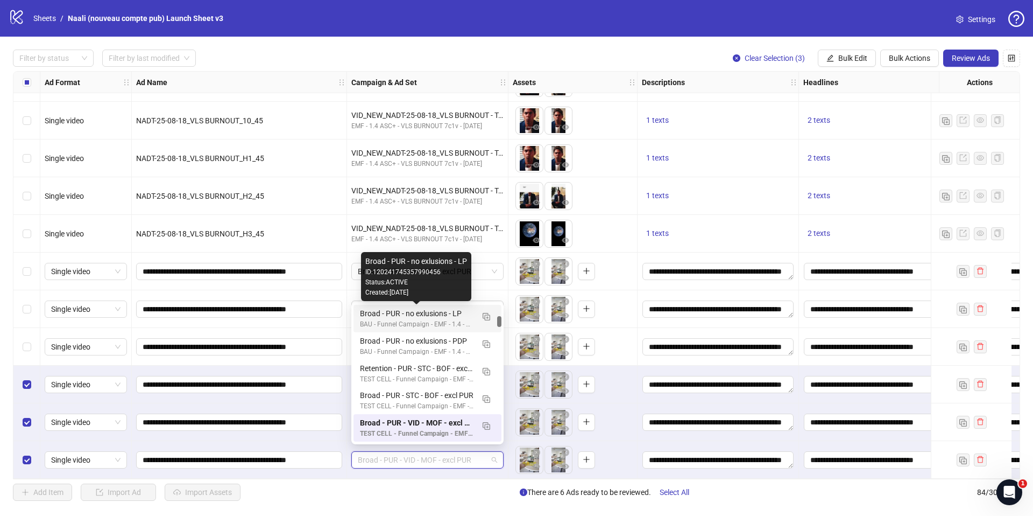
click at [441, 318] on div "Broad - PUR - no exlusions - LP" at bounding box center [417, 313] width 114 height 12
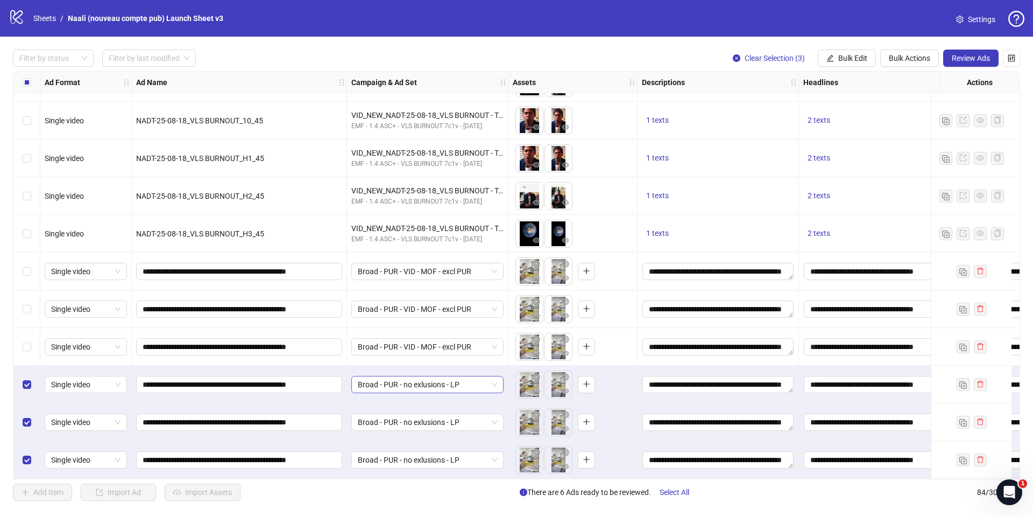
click at [407, 381] on span "Broad - PUR - no exlusions - LP" at bounding box center [427, 384] width 139 height 16
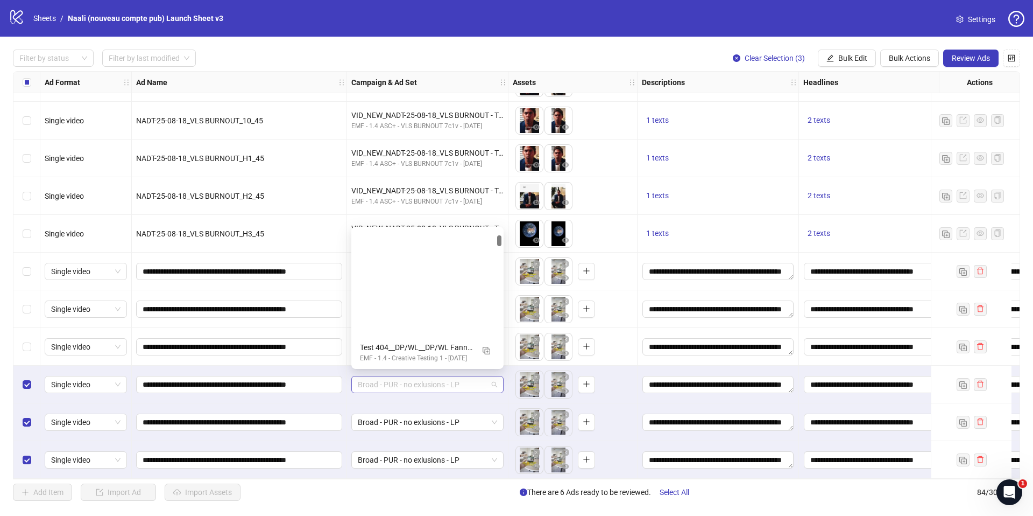
scroll to position [137, 0]
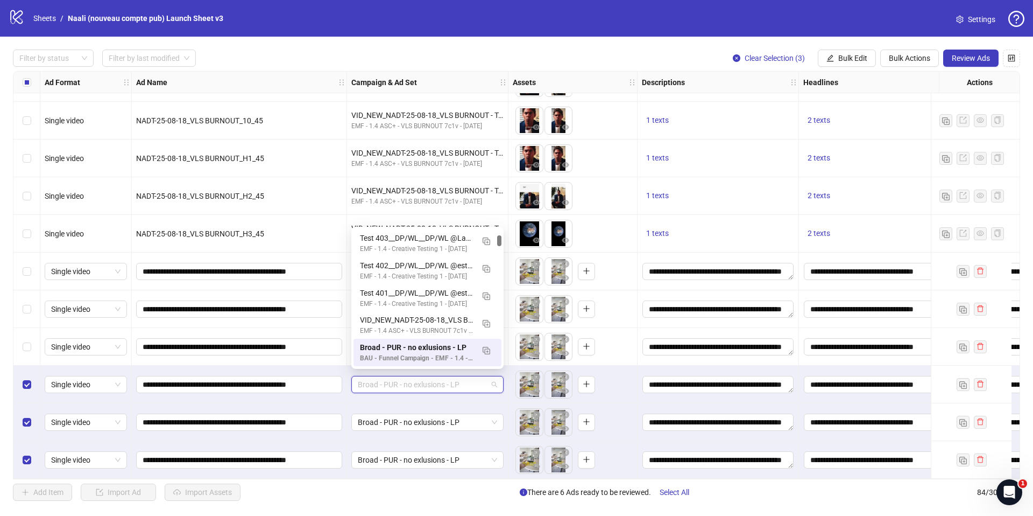
click at [426, 403] on div "Broad - PUR - no exlusions - LP" at bounding box center [427, 422] width 161 height 38
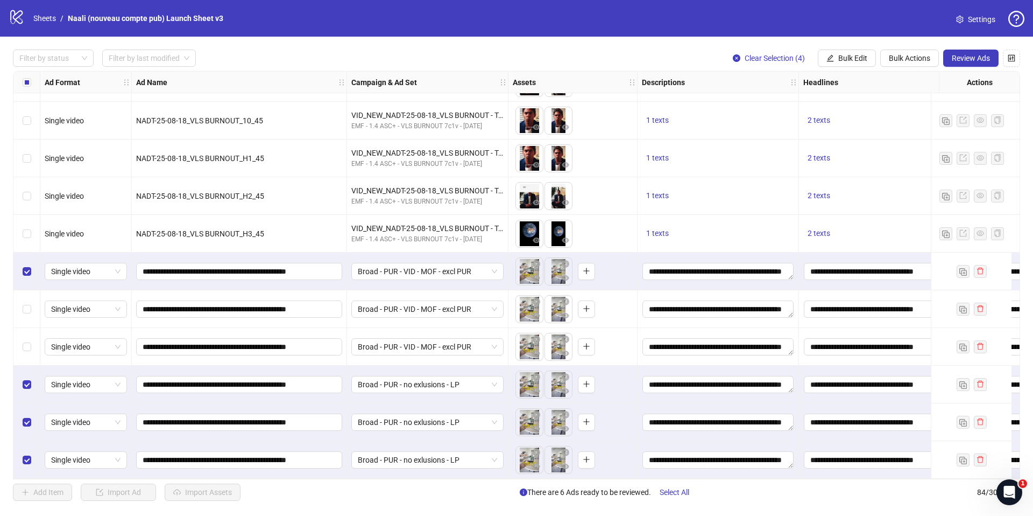
click at [35, 304] on div "Select row 80" at bounding box center [26, 309] width 27 height 38
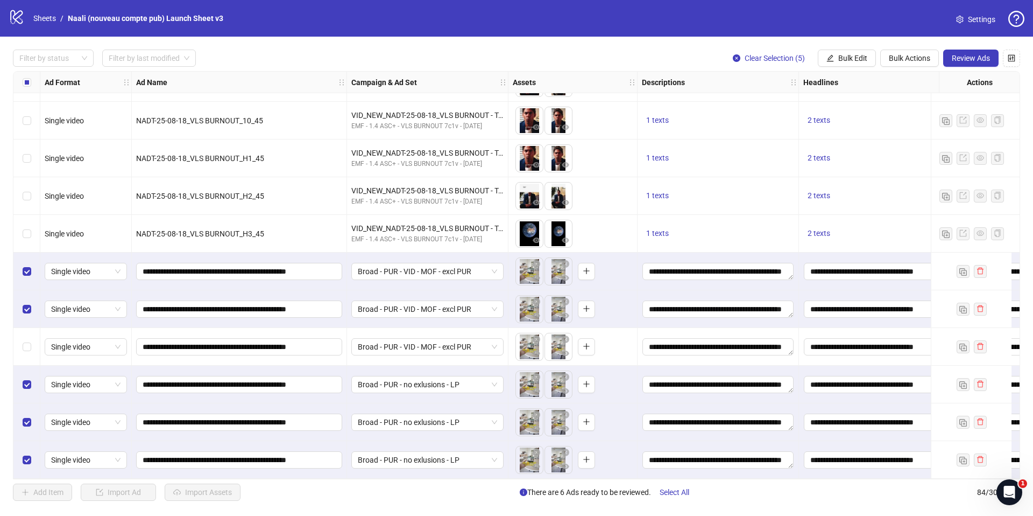
click at [33, 342] on div "Select row 81" at bounding box center [26, 347] width 27 height 38
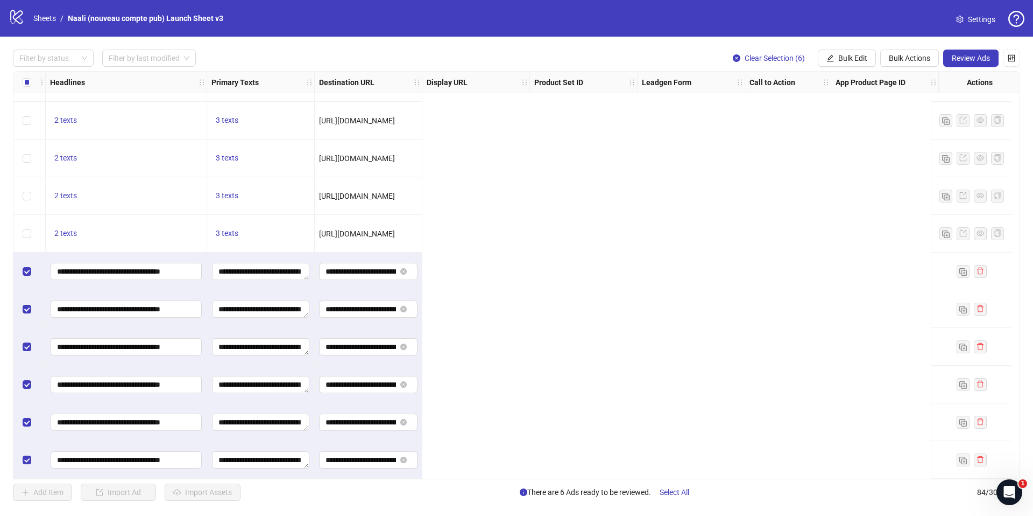
scroll to position [2783, 0]
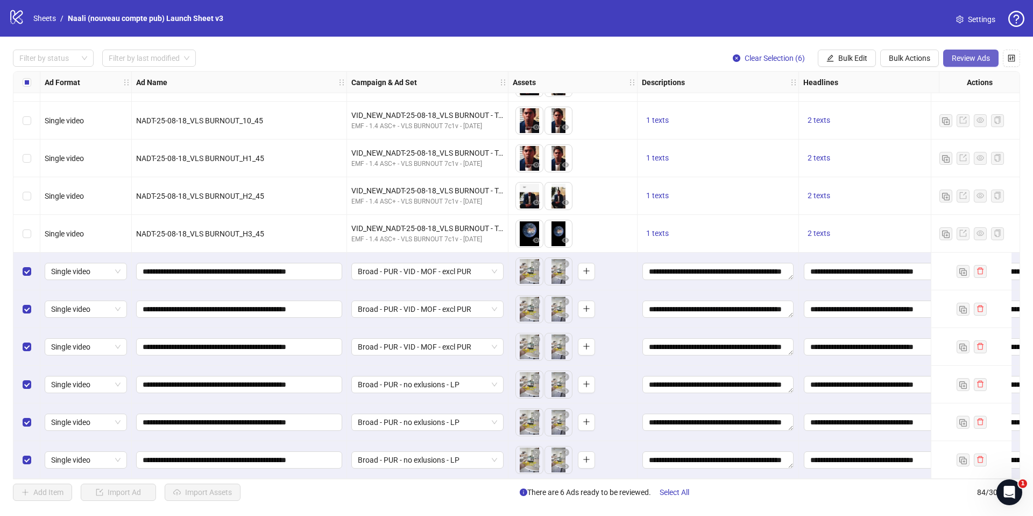
click at [970, 57] on span "Review Ads" at bounding box center [971, 58] width 38 height 9
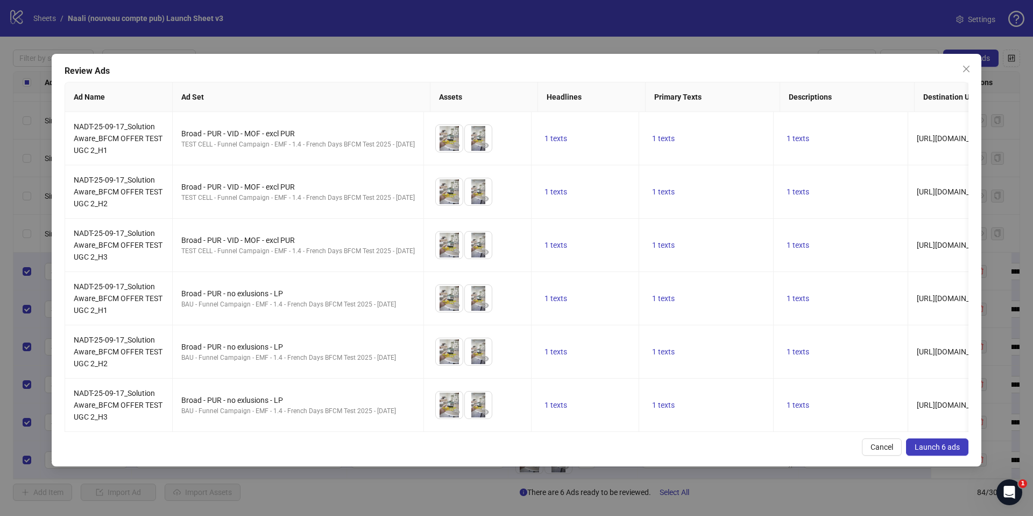
click at [935, 449] on button "Launch 6 ads" at bounding box center [937, 446] width 62 height 17
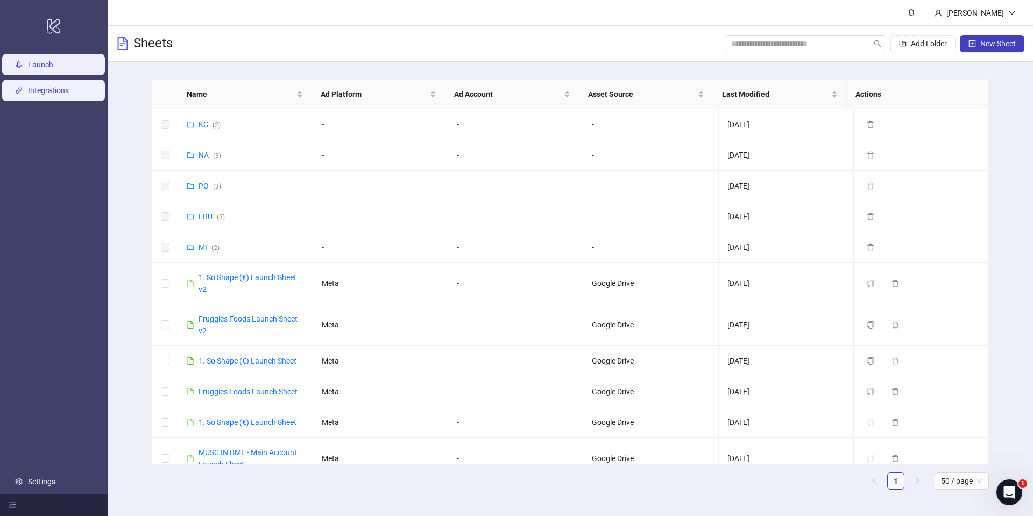
click at [64, 89] on link "Integrations" at bounding box center [48, 90] width 41 height 9
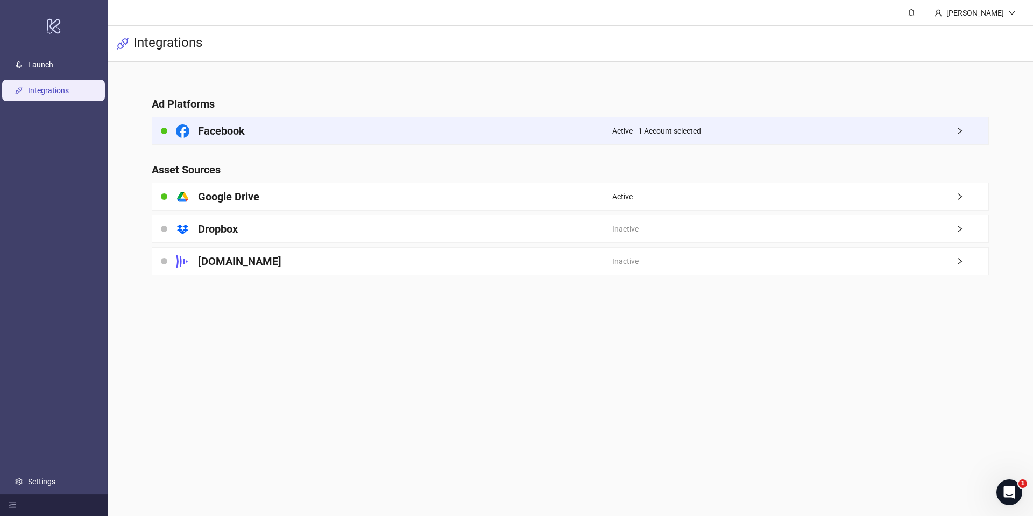
click at [519, 119] on div "Facebook" at bounding box center [382, 130] width 460 height 27
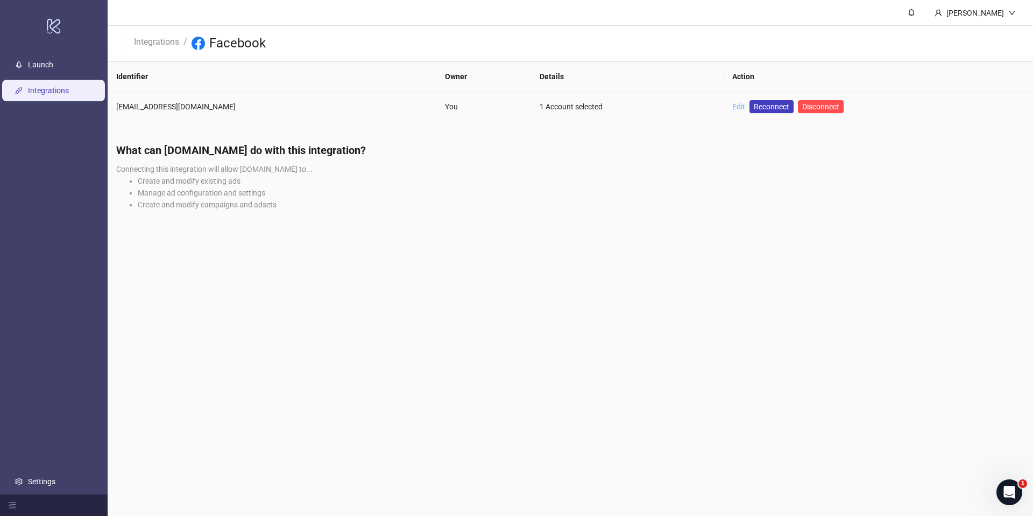
click at [732, 107] on link "Edit" at bounding box center [738, 106] width 13 height 9
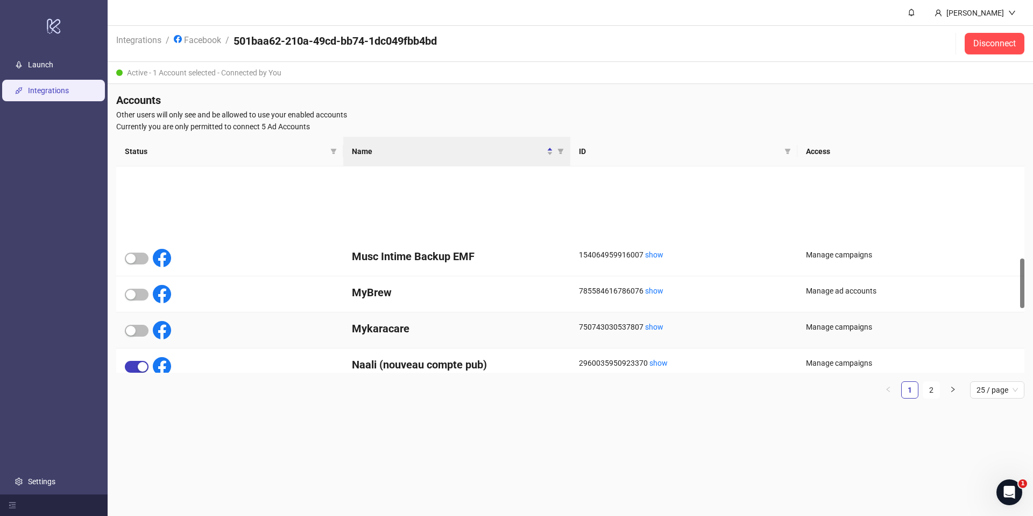
scroll to position [381, 0]
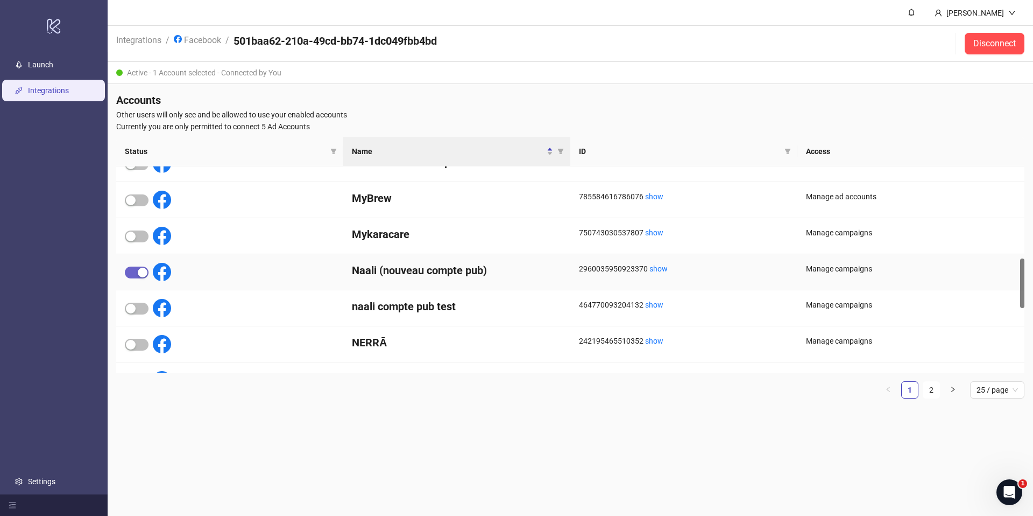
click at [137, 271] on button "button" at bounding box center [137, 272] width 24 height 12
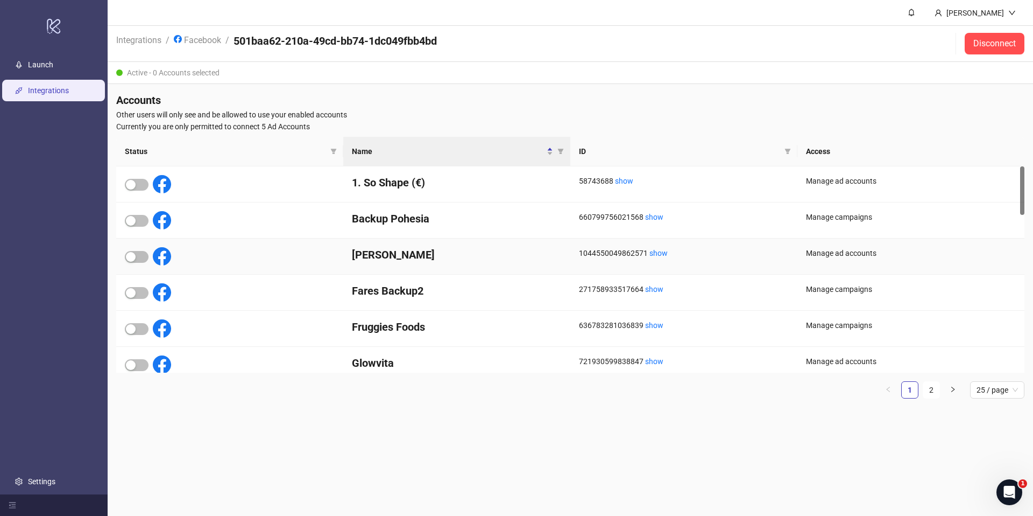
scroll to position [2, 0]
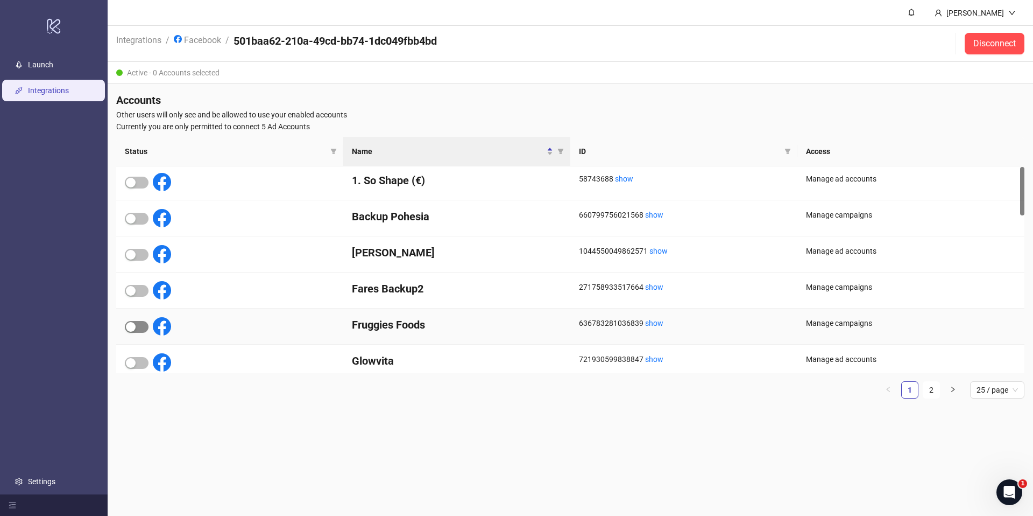
click at [141, 324] on span "button" at bounding box center [137, 327] width 24 height 12
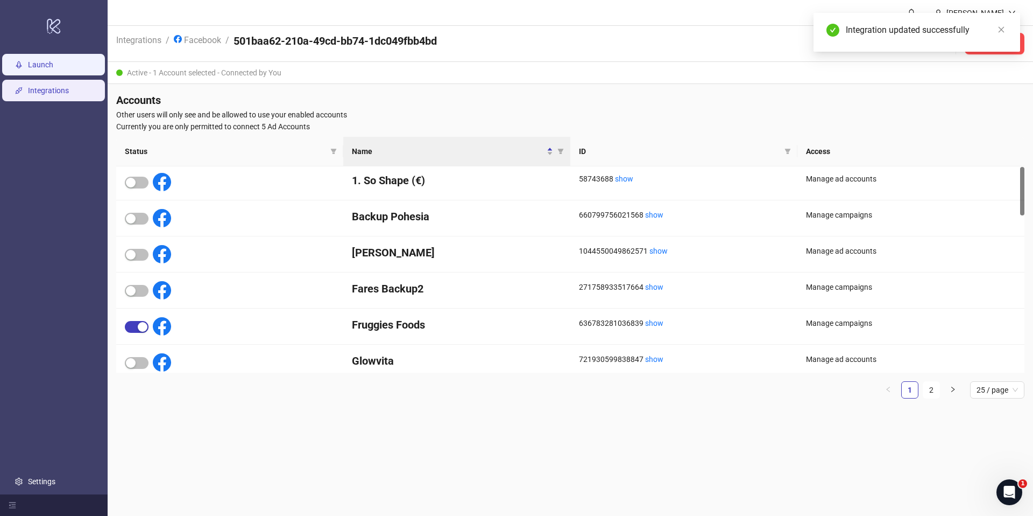
click at [53, 60] on link "Launch" at bounding box center [40, 64] width 25 height 9
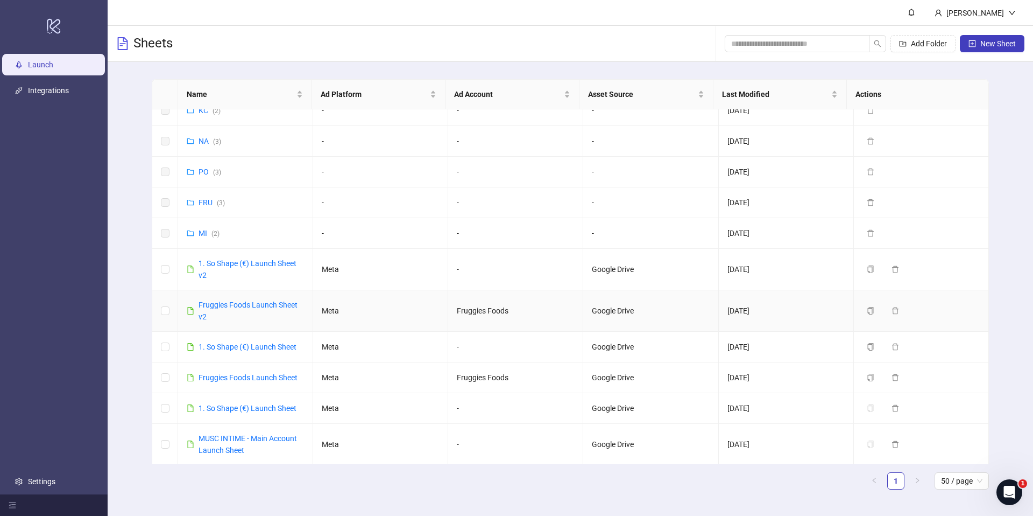
scroll to position [16, 0]
click at [252, 301] on link "Fruggies Foods Launch Sheet v2" at bounding box center [248, 309] width 99 height 20
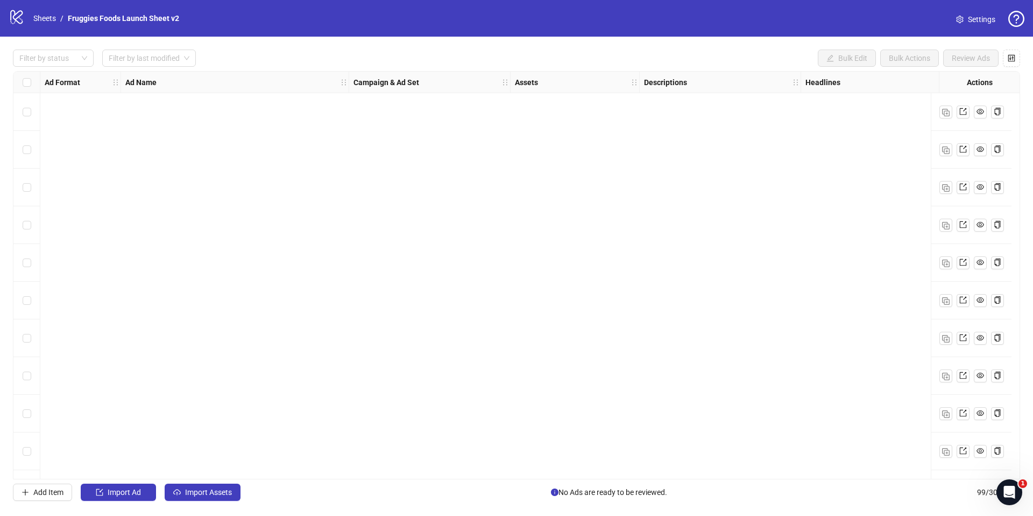
scroll to position [3348, 0]
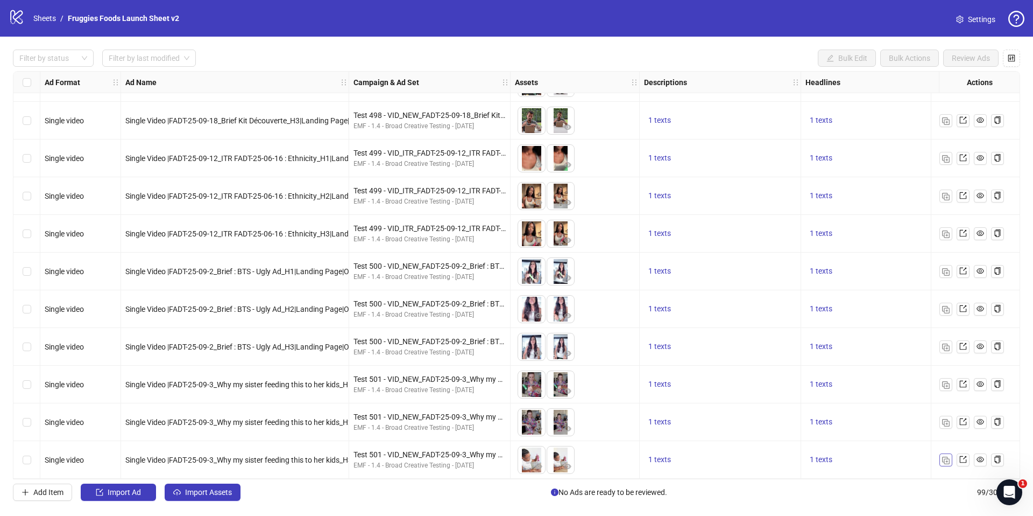
click at [945, 458] on img "button" at bounding box center [946, 460] width 8 height 8
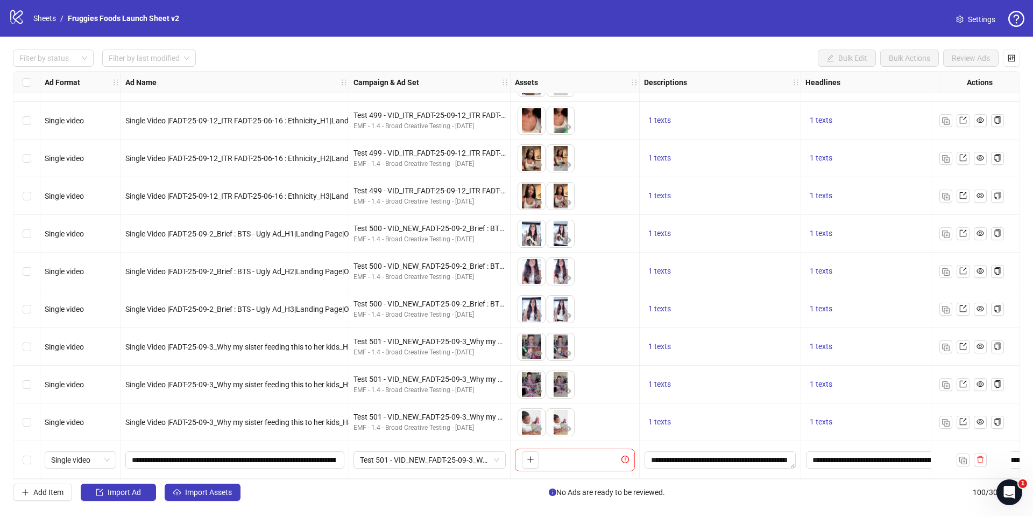
scroll to position [3386, 269]
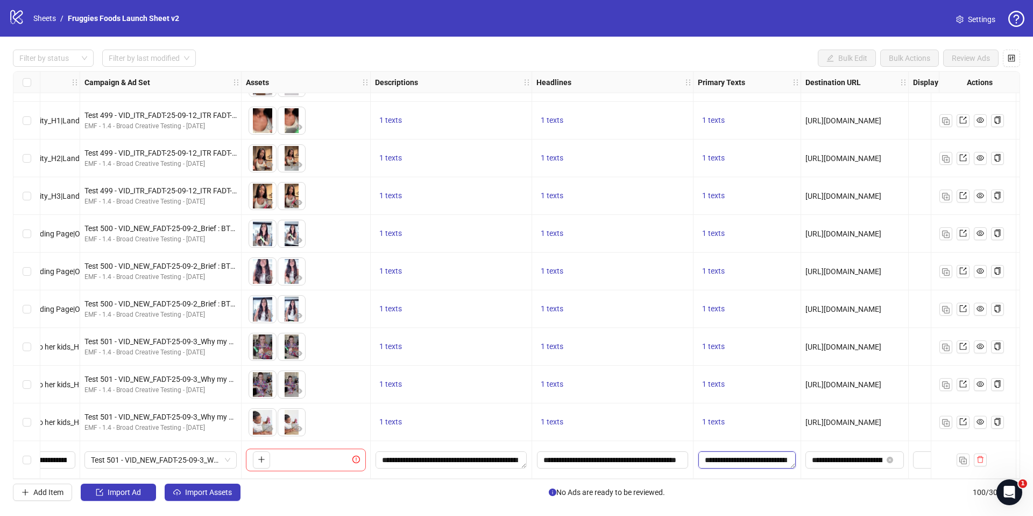
click at [730, 453] on textarea "**********" at bounding box center [747, 459] width 97 height 17
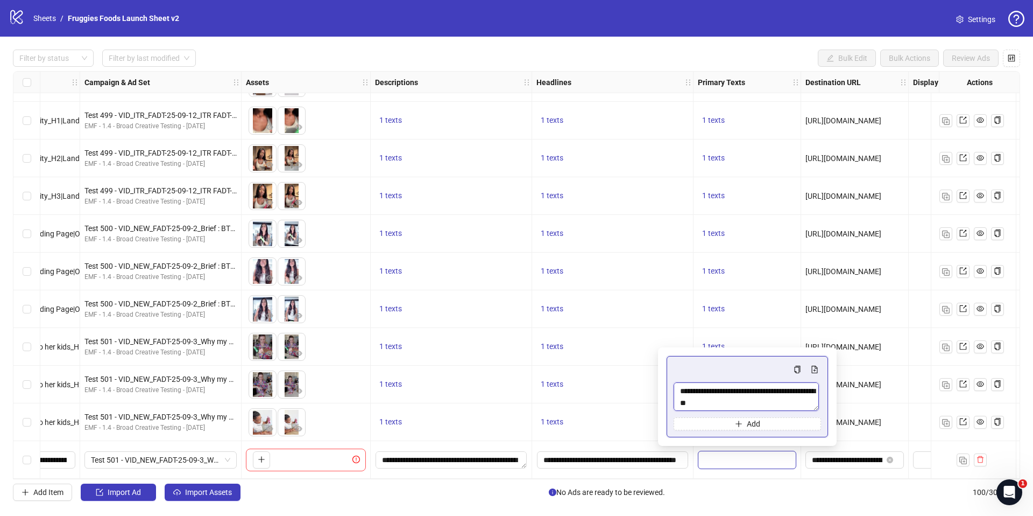
click at [681, 387] on textarea "**********" at bounding box center [746, 396] width 145 height 29
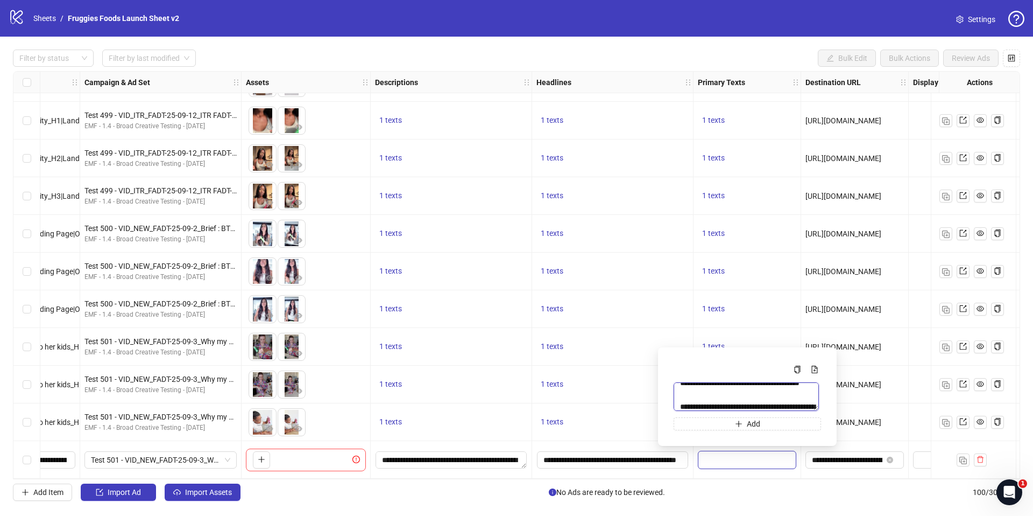
scroll to position [331, 0]
drag, startPoint x: 681, startPoint y: 387, endPoint x: 680, endPoint y: 472, distance: 85.6
click at [680, 472] on body "logo/logo-mobile Sheets / Fruggies Foods Launch Sheet v2 Settings Filter by sta…" at bounding box center [516, 258] width 1033 height 516
paste textarea "**********"
type textarea "**********"
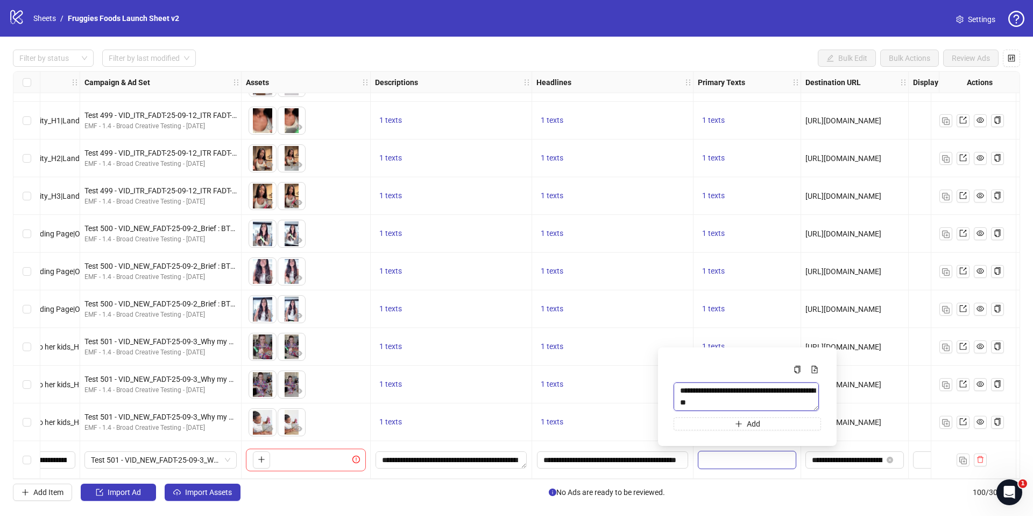
scroll to position [0, 0]
click at [794, 492] on div "Add Item Import Ad Import Assets No Ads are ready to be reviewed. 100 / 300 ite…" at bounding box center [516, 491] width 1007 height 17
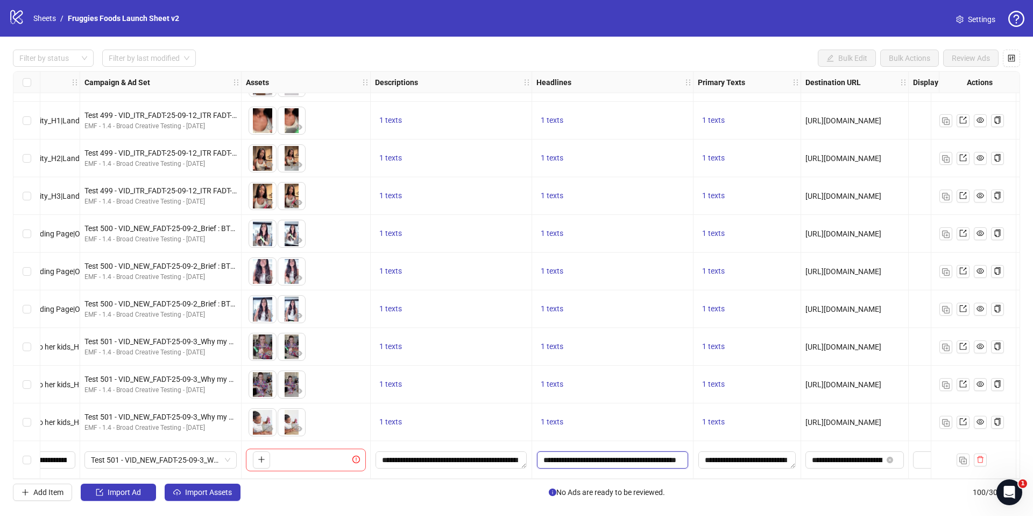
click at [629, 453] on input "**********" at bounding box center [612, 459] width 151 height 17
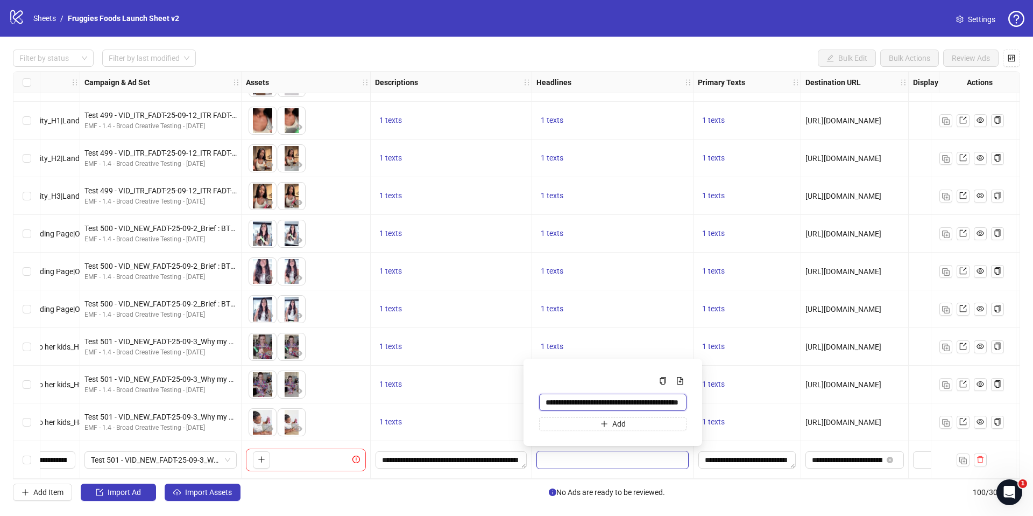
click at [547, 400] on input "**********" at bounding box center [612, 401] width 147 height 17
click at [546, 400] on input "**********" at bounding box center [612, 401] width 147 height 17
click at [789, 507] on div "Filter by status Filter by last modified Bulk Edit Bulk Actions Review Ads Ad F…" at bounding box center [516, 275] width 1033 height 477
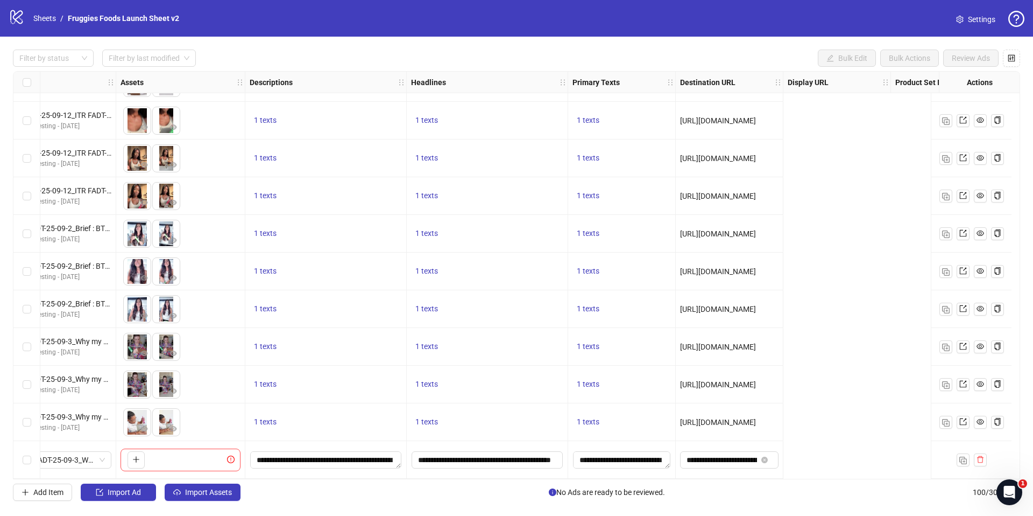
scroll to position [3386, 0]
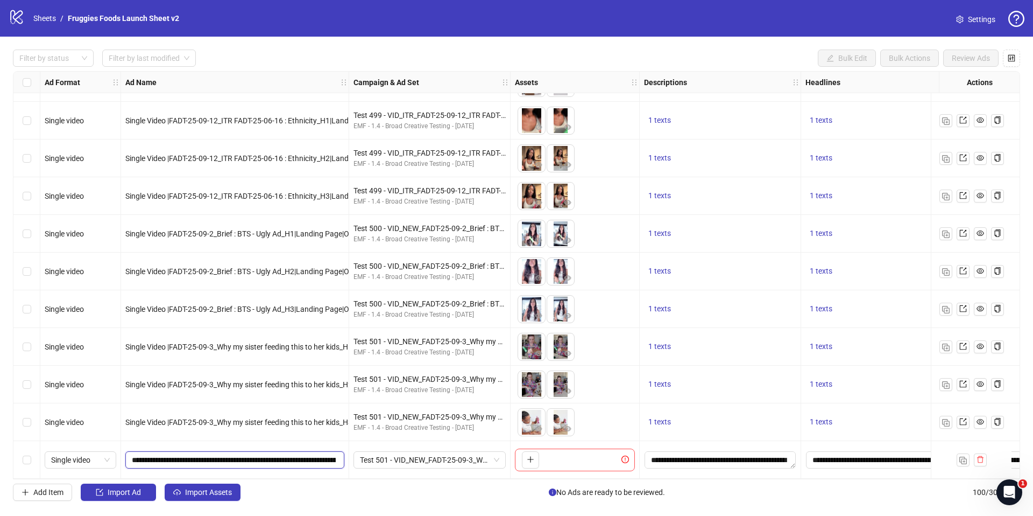
click at [184, 458] on input "**********" at bounding box center [234, 460] width 204 height 12
drag, startPoint x: 179, startPoint y: 457, endPoint x: 203, endPoint y: 457, distance: 24.8
click at [211, 457] on input "**********" at bounding box center [234, 460] width 204 height 12
drag, startPoint x: 178, startPoint y: 456, endPoint x: 243, endPoint y: 459, distance: 65.2
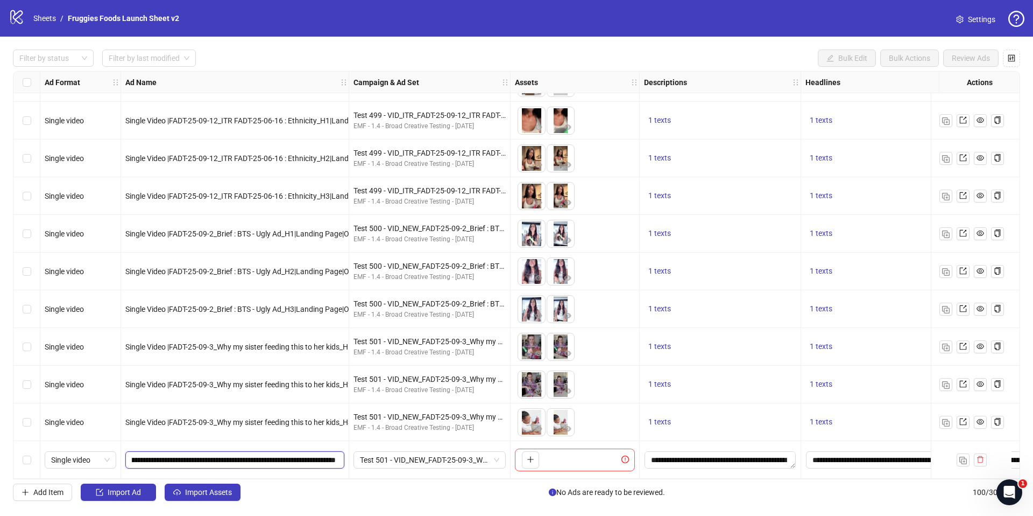
click at [243, 459] on input "**********" at bounding box center [234, 460] width 204 height 12
paste input "text"
click at [237, 458] on input "**********" at bounding box center [234, 460] width 204 height 12
type input "**********"
click at [259, 456] on input "**********" at bounding box center [234, 460] width 204 height 12
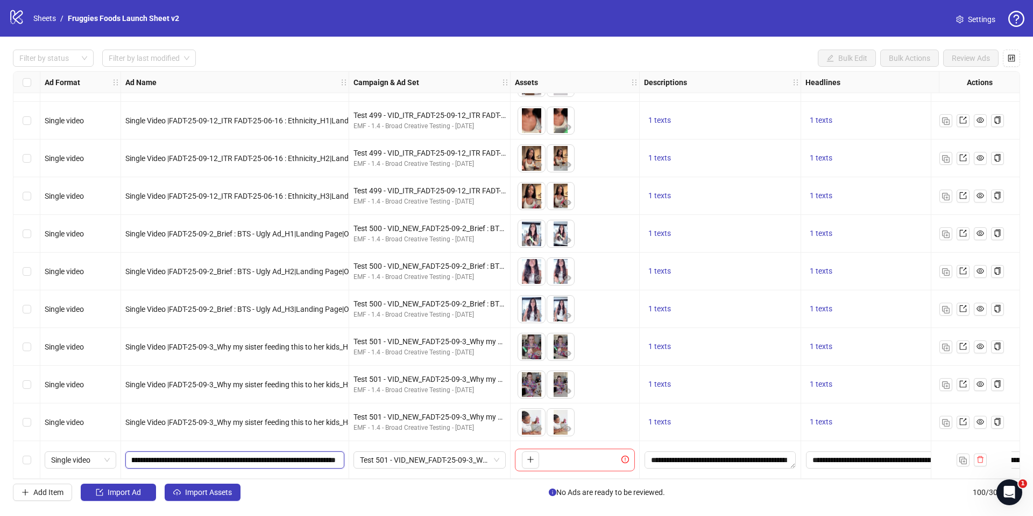
scroll to position [0, 0]
click at [400, 505] on div "Filter by status Filter by last modified Bulk Edit Bulk Actions Review Ads Ad F…" at bounding box center [516, 275] width 1033 height 477
click at [528, 455] on icon "plus" at bounding box center [531, 459] width 8 height 8
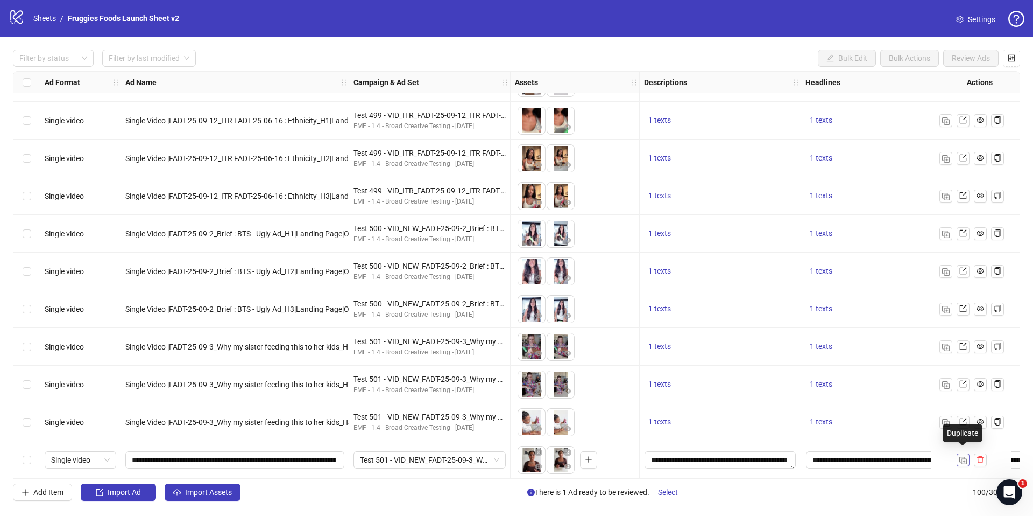
click at [964, 456] on img "button" at bounding box center [963, 460] width 8 height 8
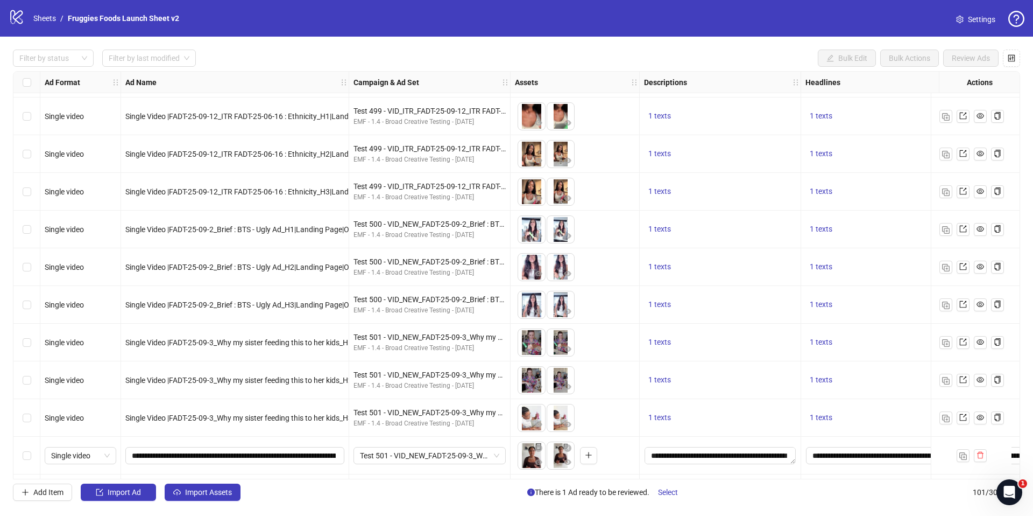
scroll to position [3424, 0]
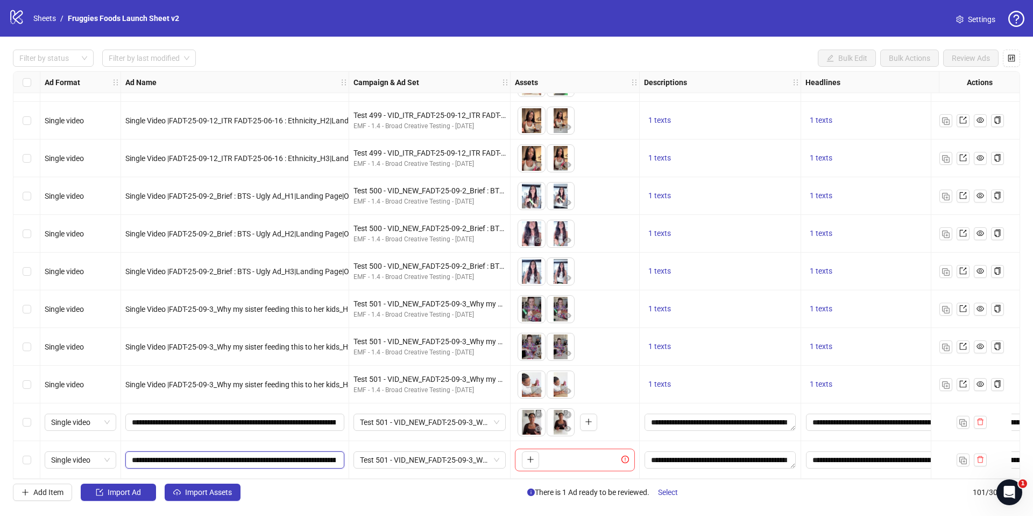
click at [306, 456] on input "**********" at bounding box center [234, 460] width 204 height 12
type input "**********"
drag, startPoint x: 442, startPoint y: 513, endPoint x: 475, endPoint y: 489, distance: 41.5
click at [442, 513] on div "logo/logo-mobile Sheets / Fruggies Foods Launch Sheet v2 Settings Filter by sta…" at bounding box center [516, 258] width 1033 height 516
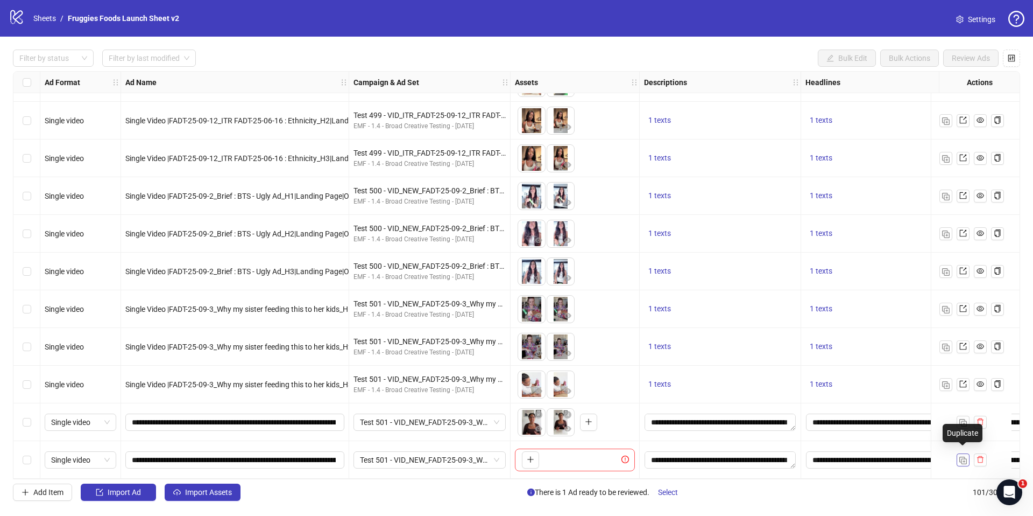
click at [964, 458] on img "button" at bounding box center [963, 460] width 8 height 8
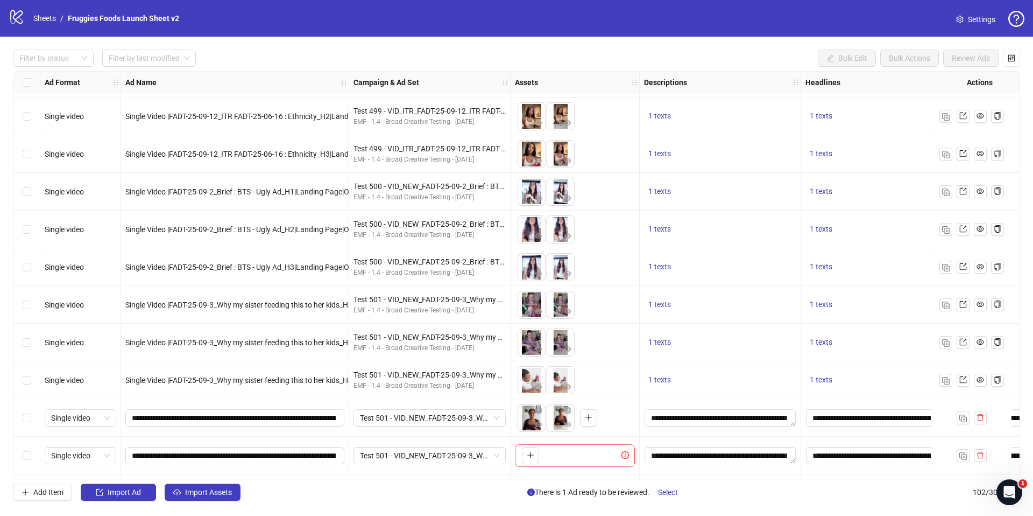
scroll to position [3461, 0]
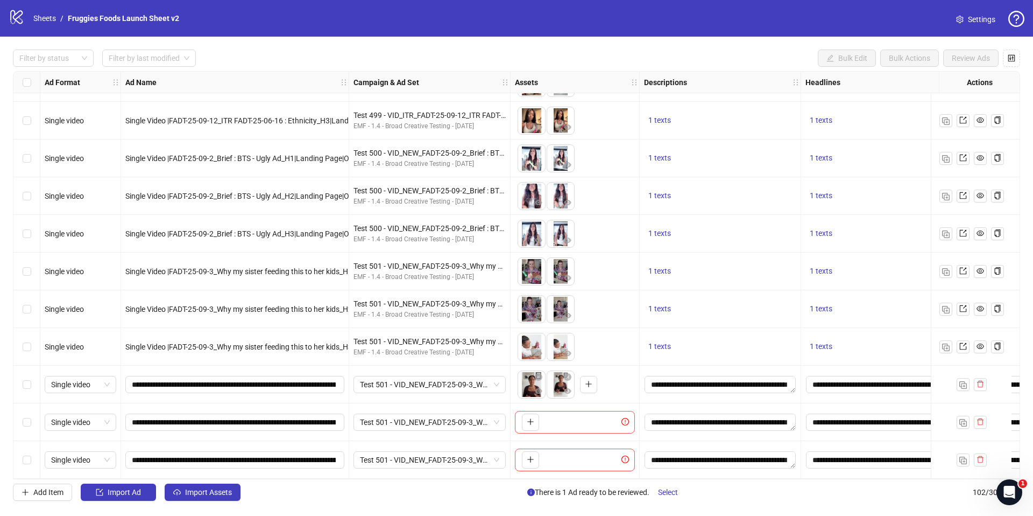
click at [331, 449] on div "Ad Format Ad Name Campaign & Ad Set Assets Descriptions Headlines Primary Texts…" at bounding box center [516, 275] width 1007 height 408
click at [331, 454] on input "**********" at bounding box center [234, 460] width 204 height 12
type input "**********"
click at [421, 511] on div "Filter by status Filter by last modified Bulk Edit Bulk Actions Review Ads Ad F…" at bounding box center [516, 275] width 1033 height 477
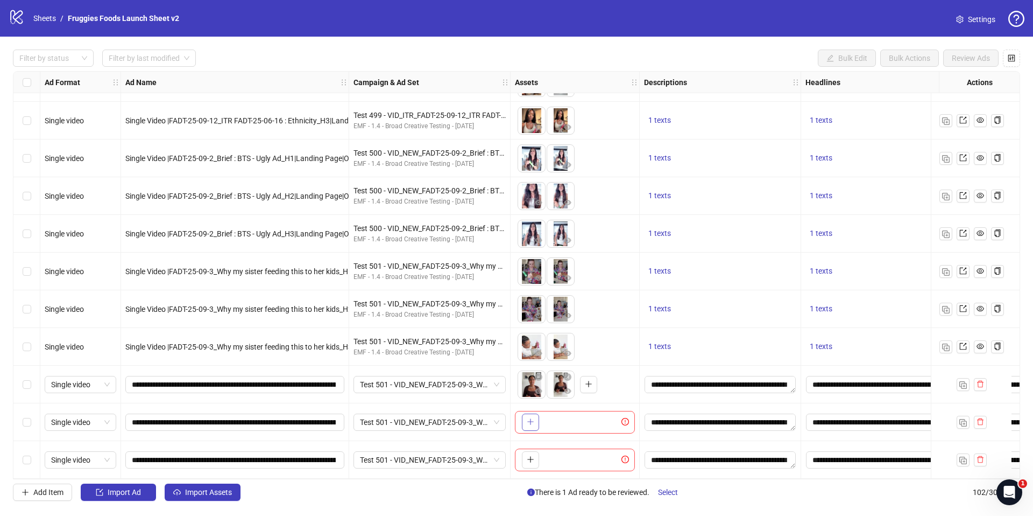
click at [530, 418] on icon "plus" at bounding box center [531, 422] width 8 height 8
click at [533, 457] on icon "plus" at bounding box center [531, 459] width 8 height 8
click at [24, 416] on label "Select row 101" at bounding box center [27, 422] width 9 height 12
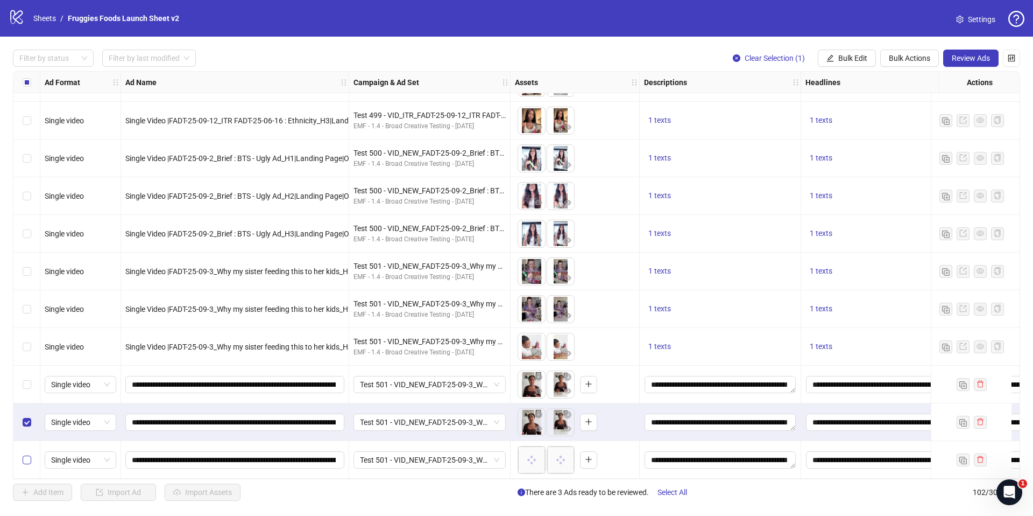
click at [25, 454] on label "Select row 102" at bounding box center [27, 460] width 9 height 12
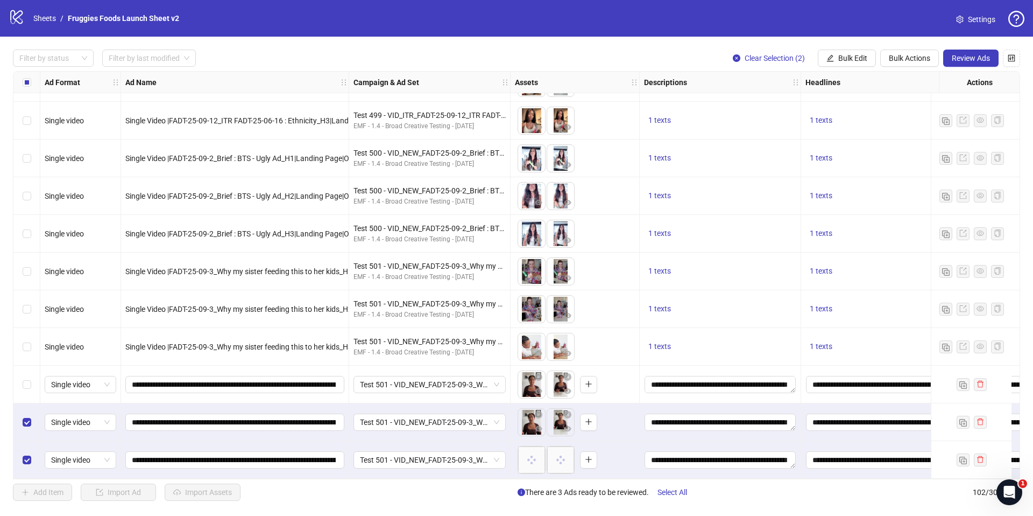
click at [26, 386] on div "Select row 100" at bounding box center [26, 384] width 27 height 38
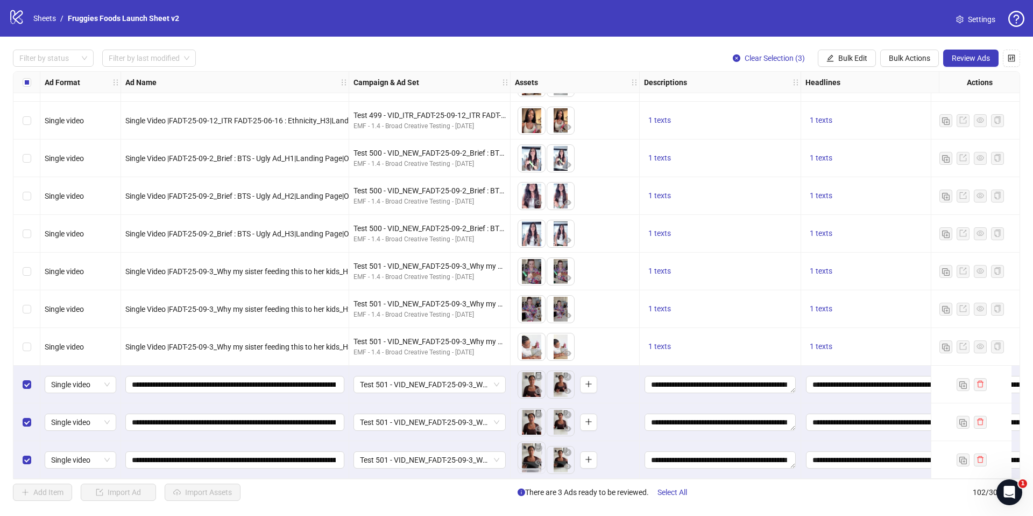
drag, startPoint x: 552, startPoint y: 453, endPoint x: 529, endPoint y: 453, distance: 23.1
click at [529, 453] on body "logo/logo-mobile Sheets / Fruggies Foods Launch Sheet v2 Settings Filter by sta…" at bounding box center [516, 258] width 1033 height 516
drag, startPoint x: 362, startPoint y: 478, endPoint x: 394, endPoint y: 481, distance: 32.9
click at [394, 481] on div "Filter by status Filter by last modified Clear Selection (3) Bulk Edit Bulk Act…" at bounding box center [516, 275] width 1033 height 477
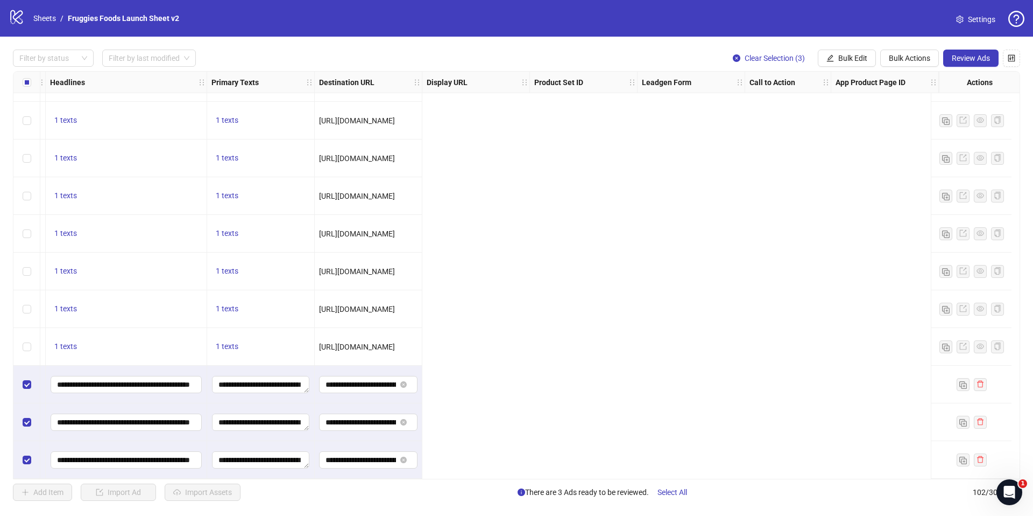
scroll to position [3461, 0]
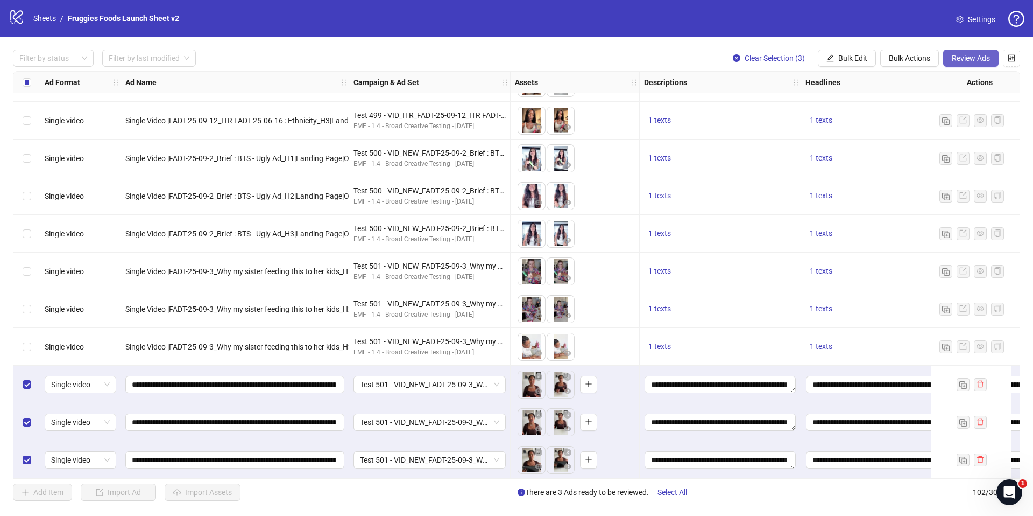
click at [970, 58] on span "Review Ads" at bounding box center [971, 58] width 38 height 9
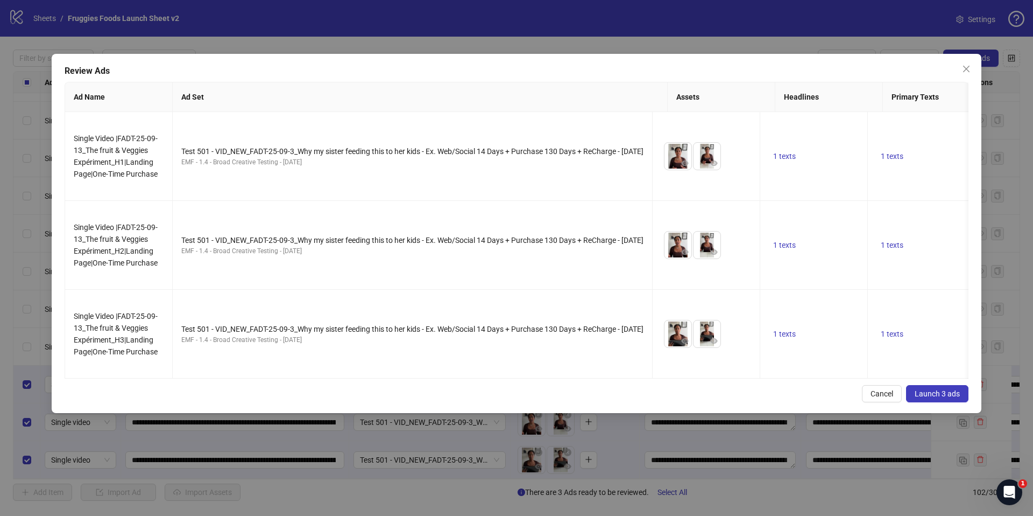
click at [943, 389] on span "Launch 3 ads" at bounding box center [937, 393] width 45 height 9
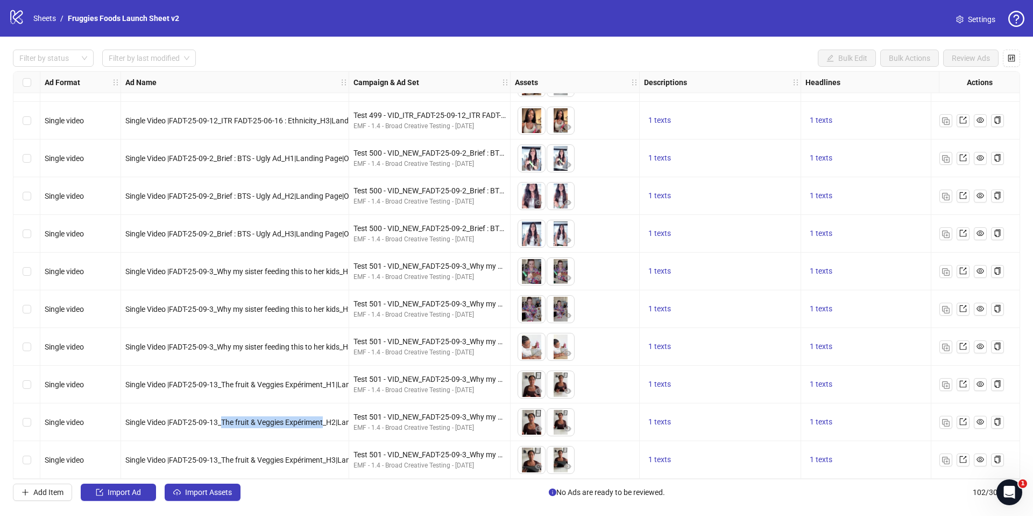
drag, startPoint x: 222, startPoint y: 416, endPoint x: 326, endPoint y: 415, distance: 104.4
click at [326, 418] on span "Single Video |FADT-25-09-13_The fruit & Veggies Expériment_H2|Landing Page|One-…" at bounding box center [287, 422] width 325 height 9
copy span "The fruit & Veggies Expériment"
click at [469, 393] on div "Test 501 - VID_NEW_FADT-25-09-3_Why my sister feeding this to her kids - Ex. We…" at bounding box center [429, 384] width 161 height 38
click at [26, 378] on label "Select row 100" at bounding box center [27, 384] width 9 height 12
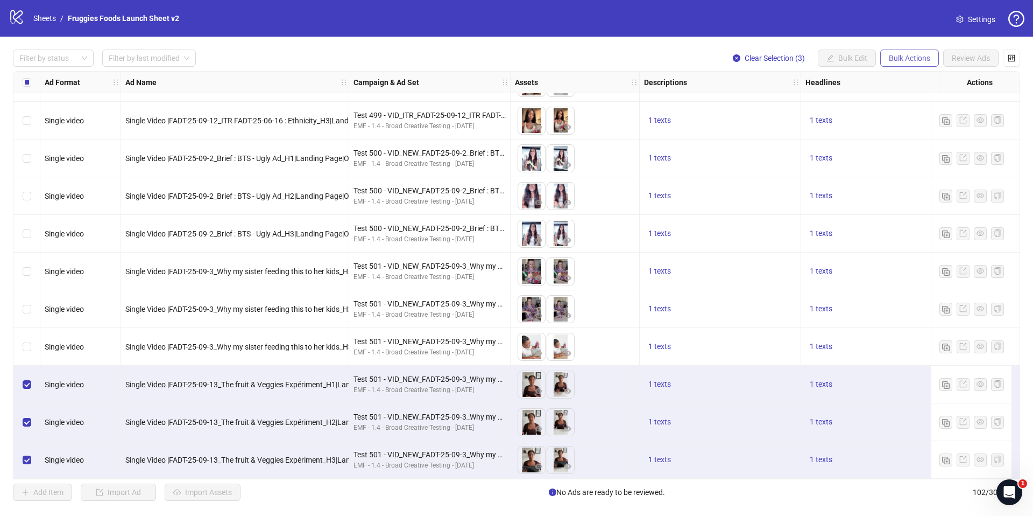
click at [896, 57] on span "Bulk Actions" at bounding box center [909, 58] width 41 height 9
click at [938, 117] on span "Duplicate with assets" at bounding box center [925, 114] width 74 height 12
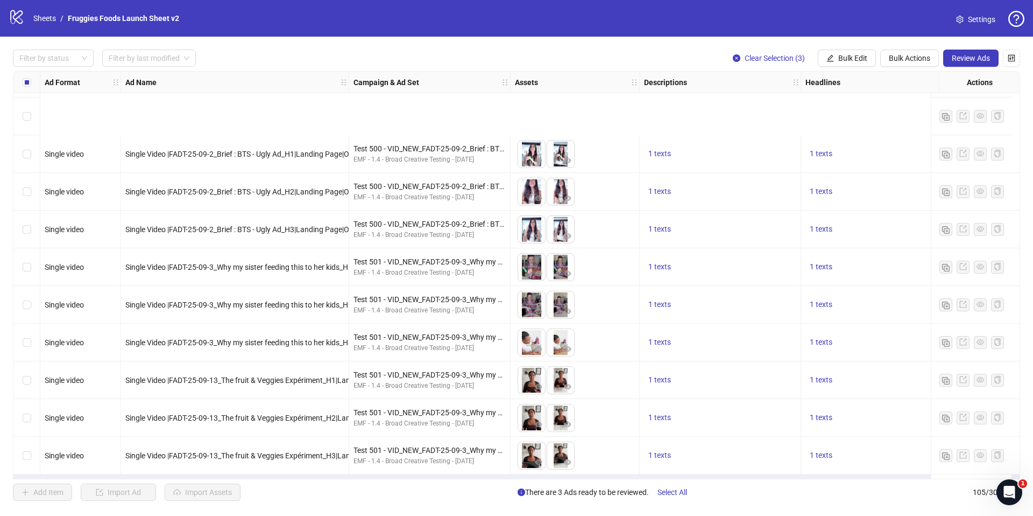
scroll to position [3574, 0]
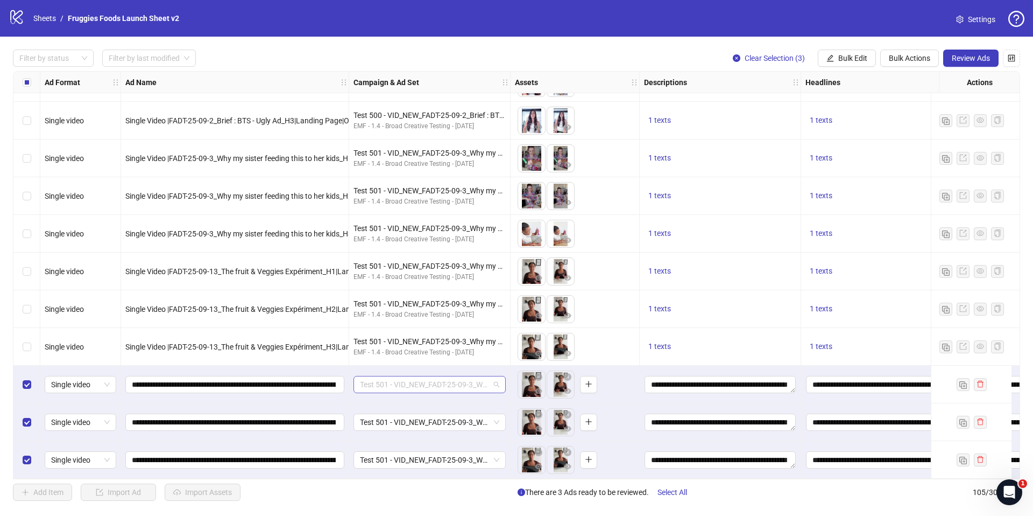
click at [417, 382] on span "Test 501 - VID_NEW_FADT-25-09-3_Why my sister feeding this to her kids - Ex. We…" at bounding box center [429, 384] width 139 height 16
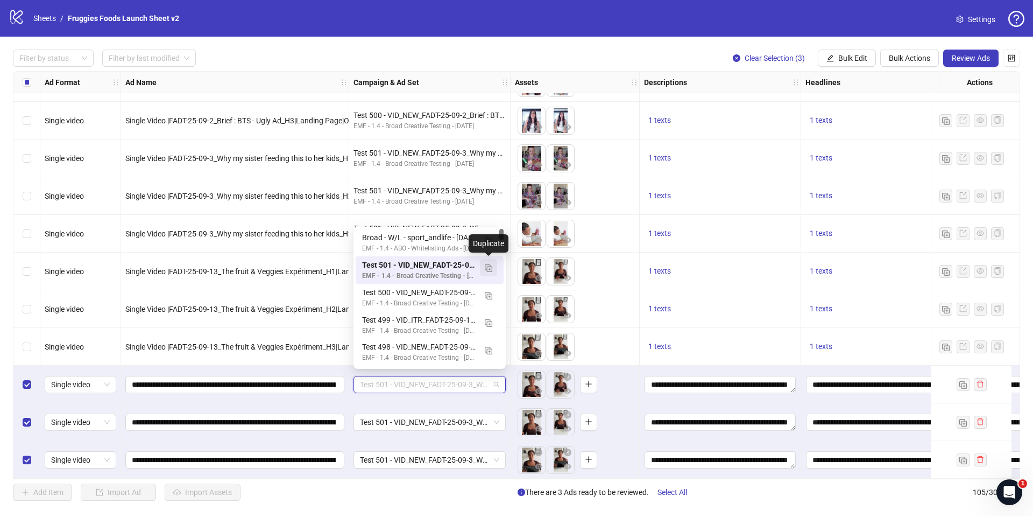
click at [482, 266] on button "button" at bounding box center [488, 267] width 17 height 17
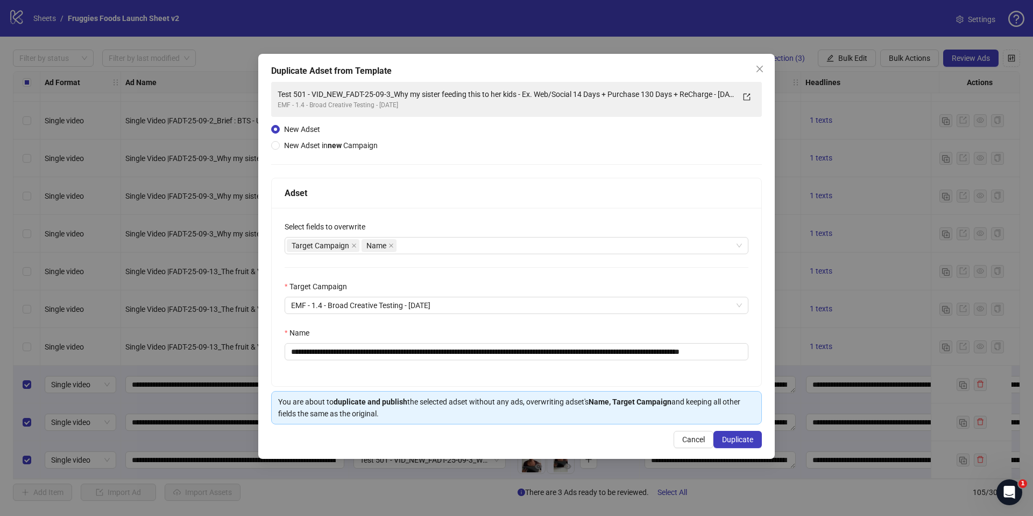
drag, startPoint x: 678, startPoint y: 435, endPoint x: 620, endPoint y: 331, distance: 118.3
click at [678, 435] on button "Cancel" at bounding box center [694, 439] width 40 height 17
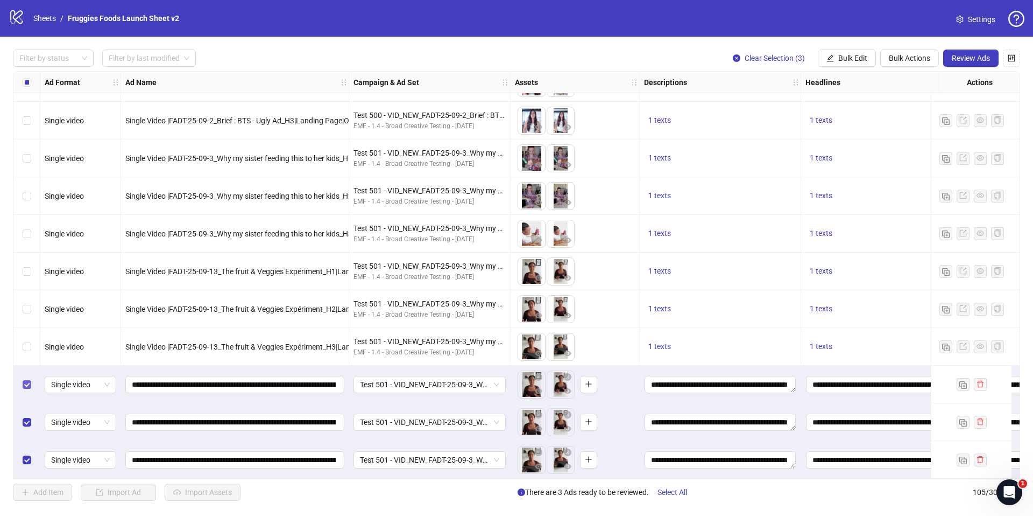
click at [28, 384] on label "Select row 103" at bounding box center [27, 384] width 9 height 12
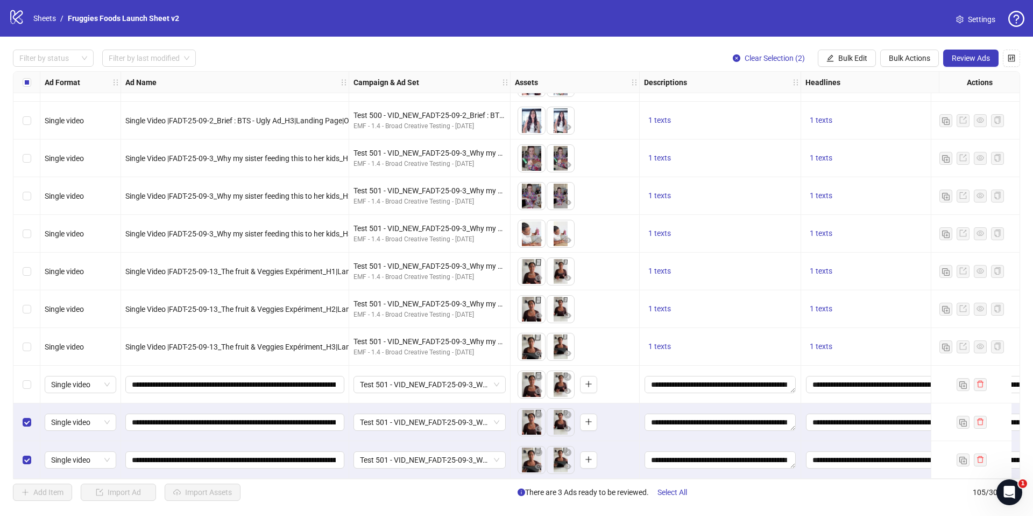
drag, startPoint x: 31, startPoint y: 417, endPoint x: 28, endPoint y: 442, distance: 25.5
click at [31, 417] on div "Select row 104" at bounding box center [26, 422] width 27 height 38
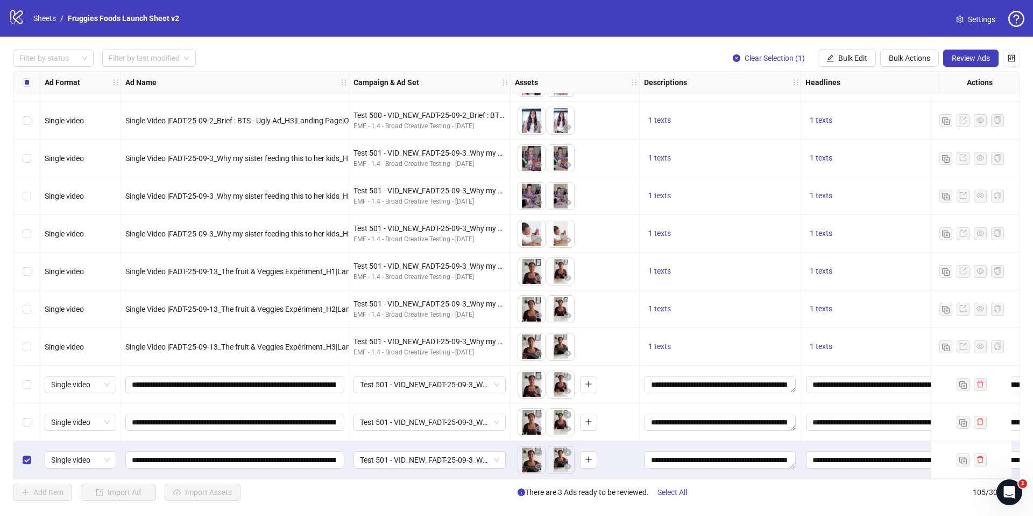
click at [27, 446] on div "Select row 105" at bounding box center [26, 460] width 27 height 38
